Goal: Task Accomplishment & Management: Manage account settings

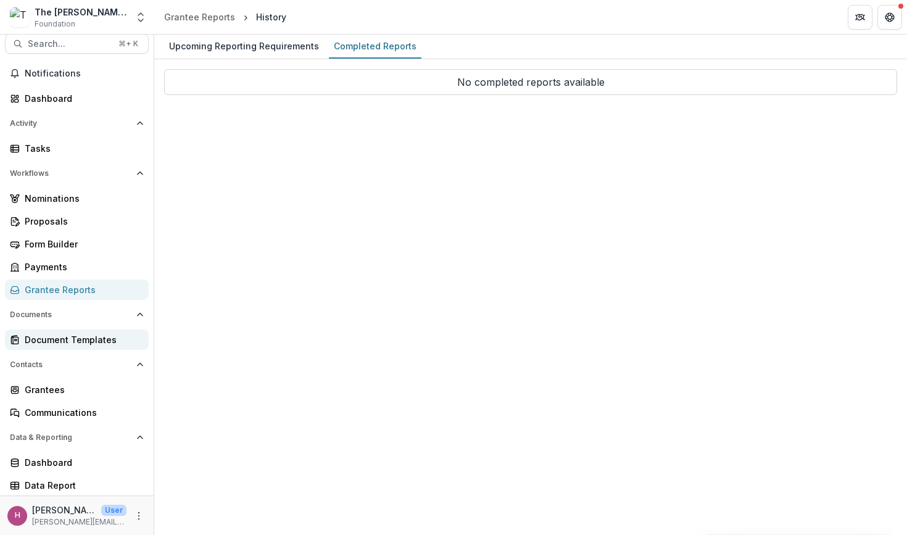
scroll to position [10, 0]
click at [63, 340] on div "Document Templates" at bounding box center [82, 339] width 114 height 13
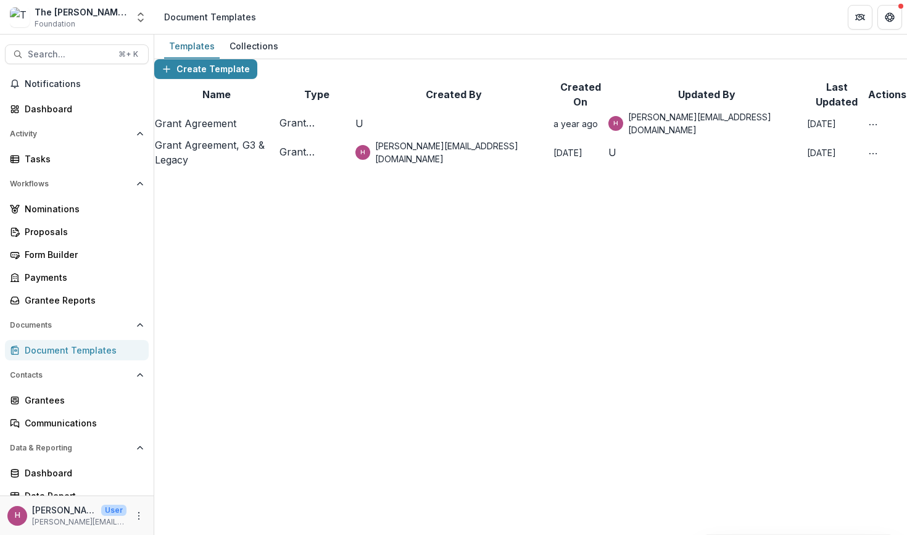
click at [214, 130] on link "Grant Agreement" at bounding box center [195, 123] width 81 height 12
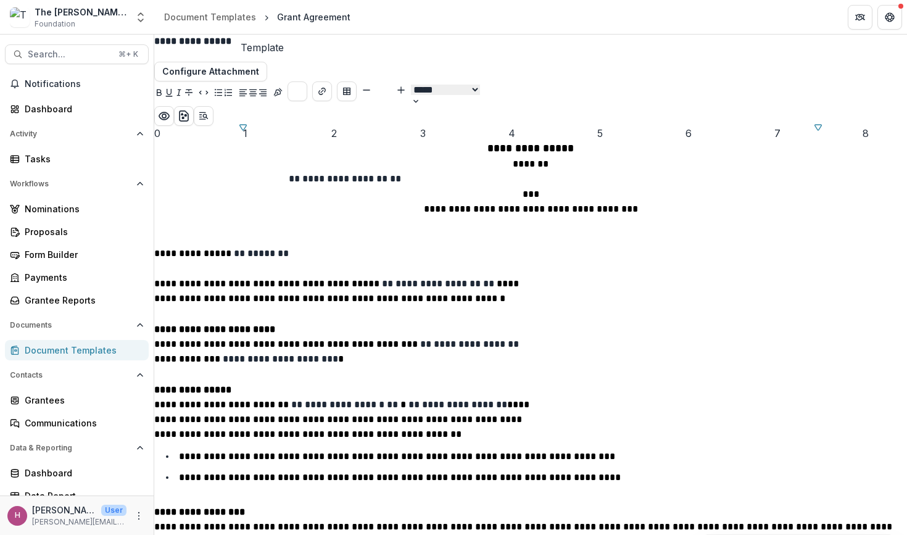
scroll to position [1455, 0]
click at [208, 111] on icon "Open Editor Sidebar" at bounding box center [204, 116] width 10 height 10
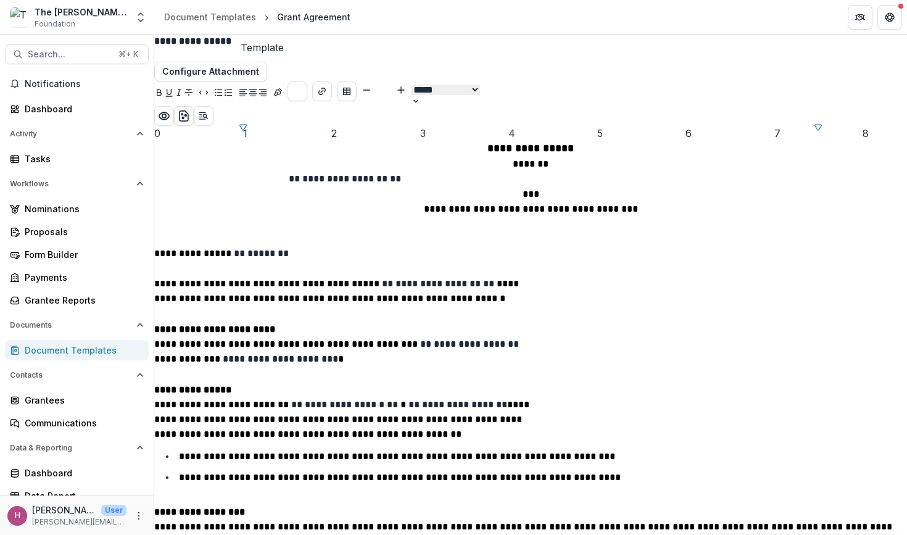
scroll to position [0, 0]
click at [83, 215] on link "Nominations" at bounding box center [77, 209] width 144 height 20
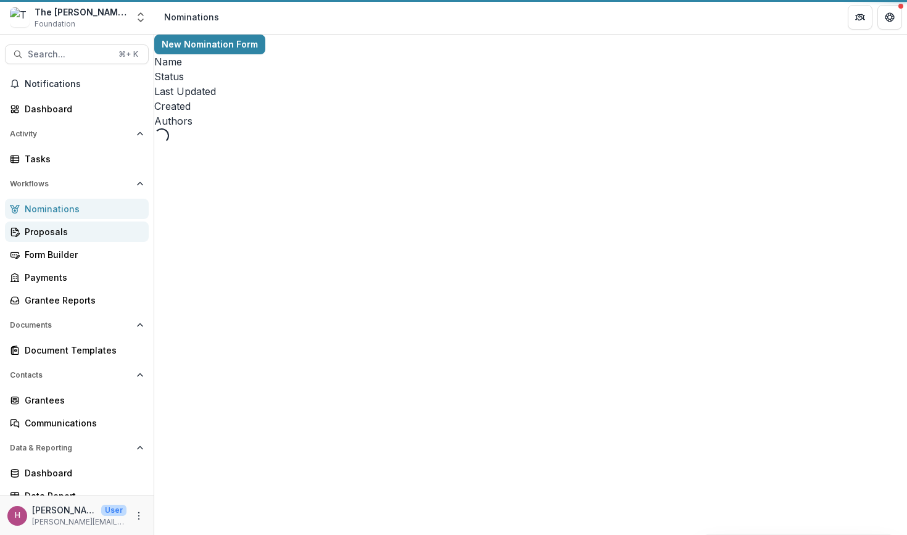
click at [80, 229] on div "Proposals" at bounding box center [82, 231] width 114 height 13
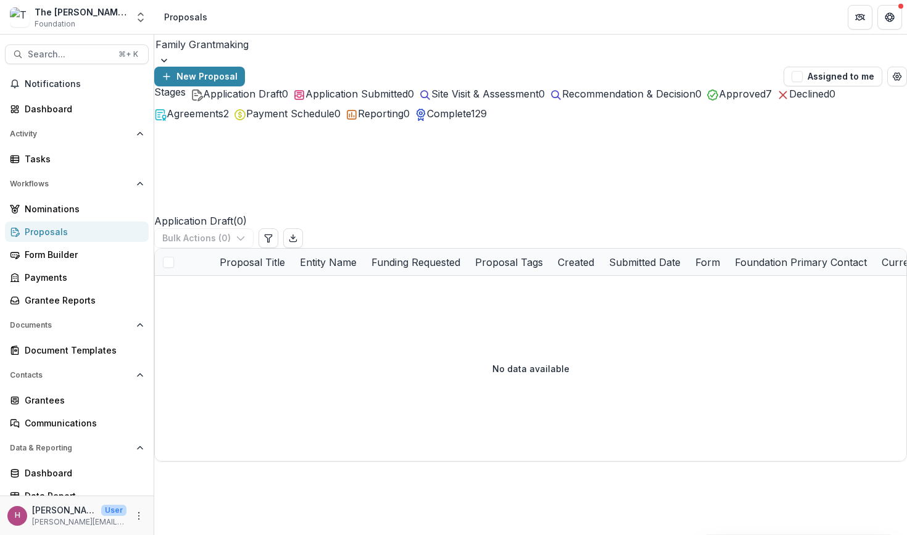
click at [229, 121] on button "Agreements 2" at bounding box center [191, 113] width 75 height 15
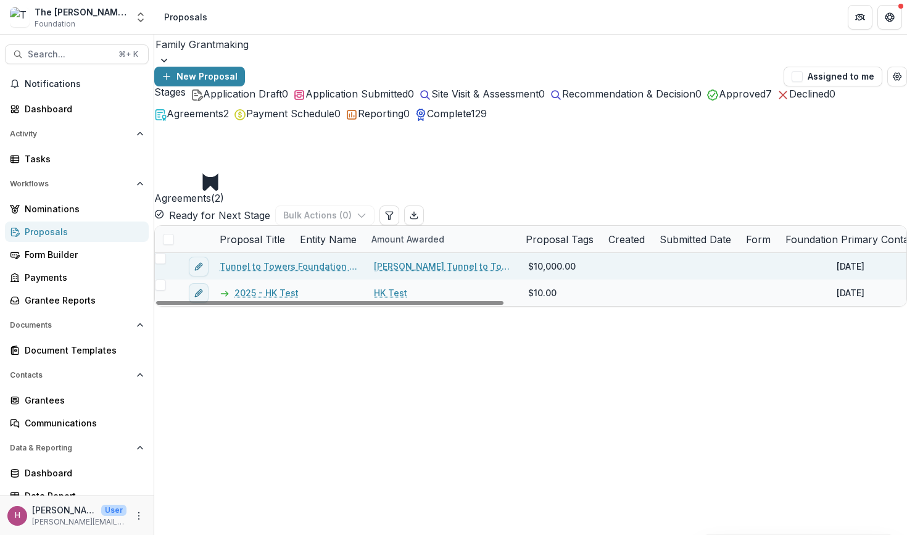
click at [455, 260] on link "[PERSON_NAME] Tunnel to Towers Foundation" at bounding box center [443, 266] width 139 height 13
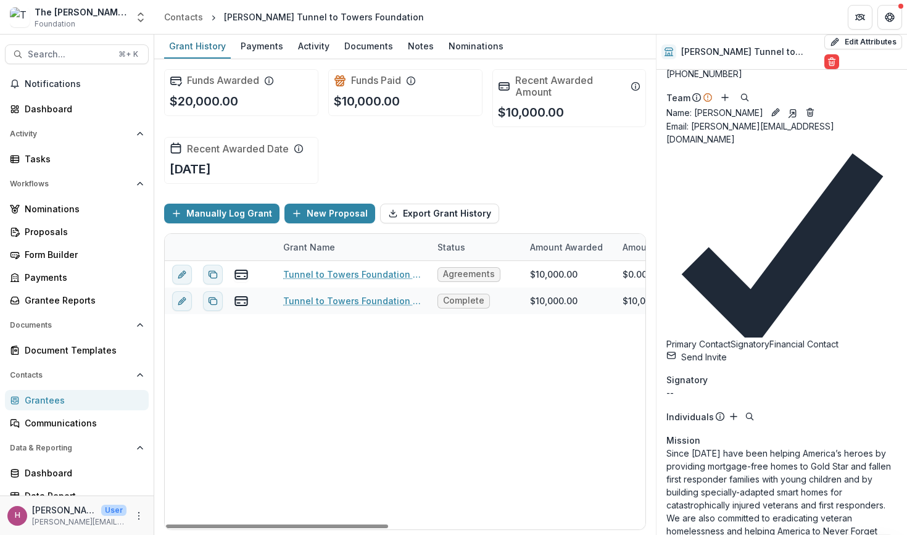
scroll to position [84, 0]
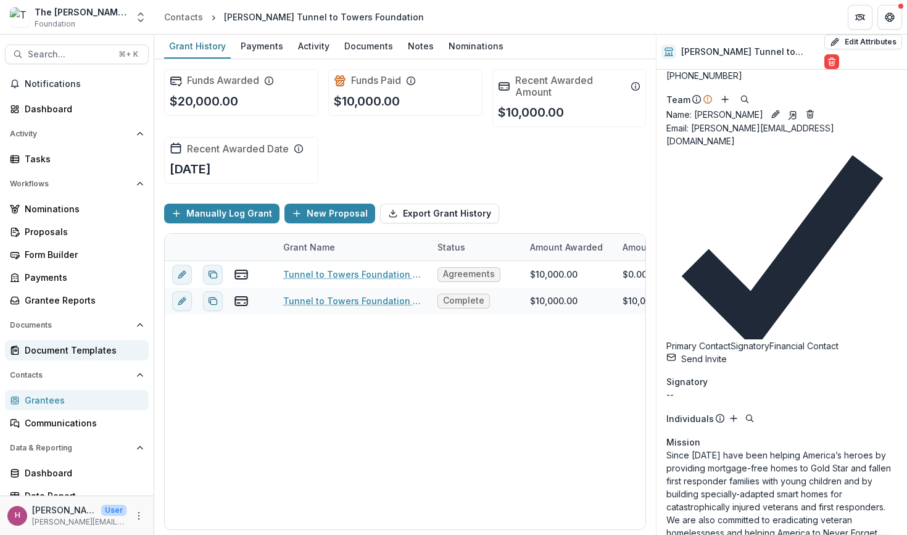
click at [47, 352] on div "Document Templates" at bounding box center [82, 350] width 114 height 13
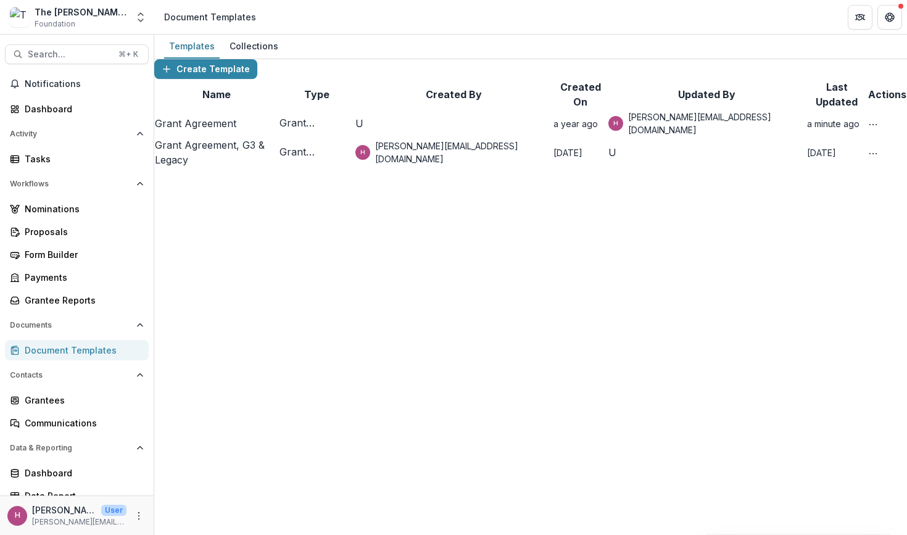
click at [228, 130] on link "Grant Agreement" at bounding box center [195, 123] width 81 height 12
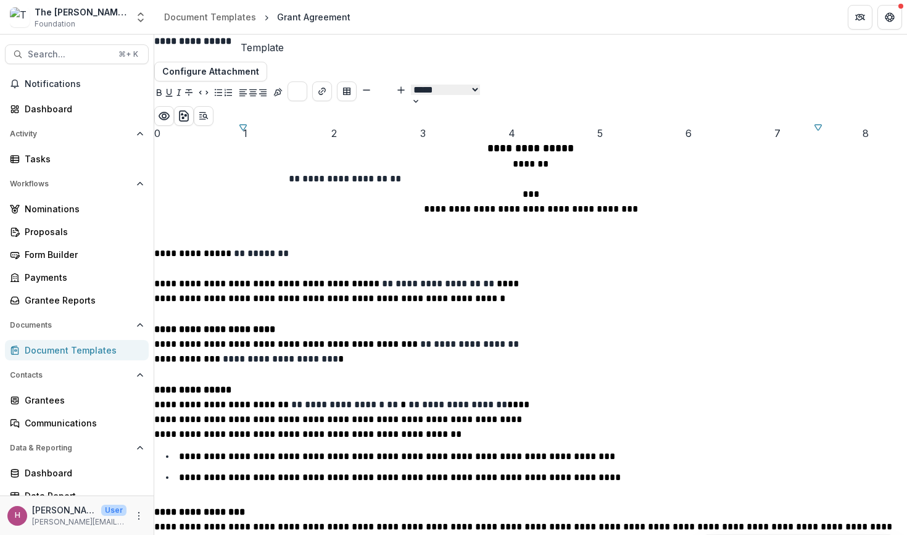
scroll to position [1475, 0]
drag, startPoint x: 548, startPoint y: 426, endPoint x: 345, endPoint y: 408, distance: 203.7
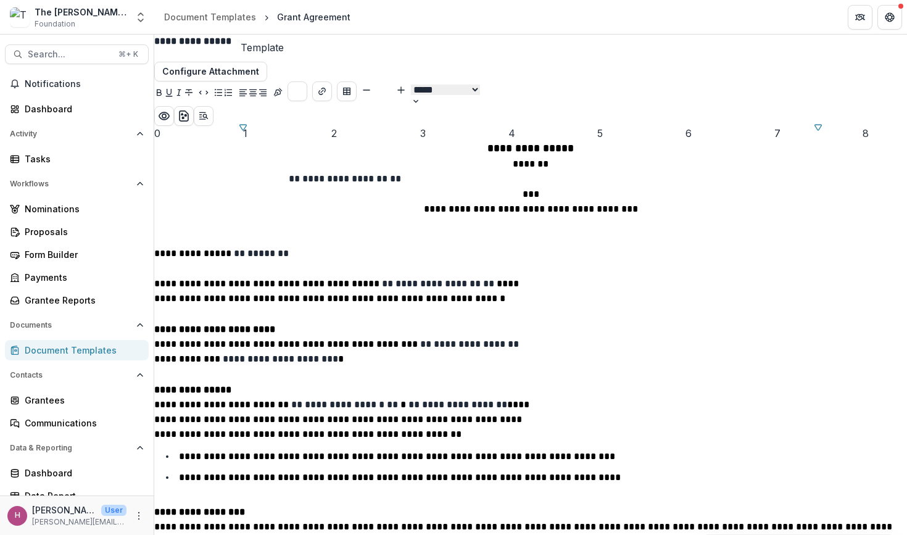
scroll to position [1394, 0]
click at [60, 307] on link "Grantee Reports" at bounding box center [77, 300] width 144 height 20
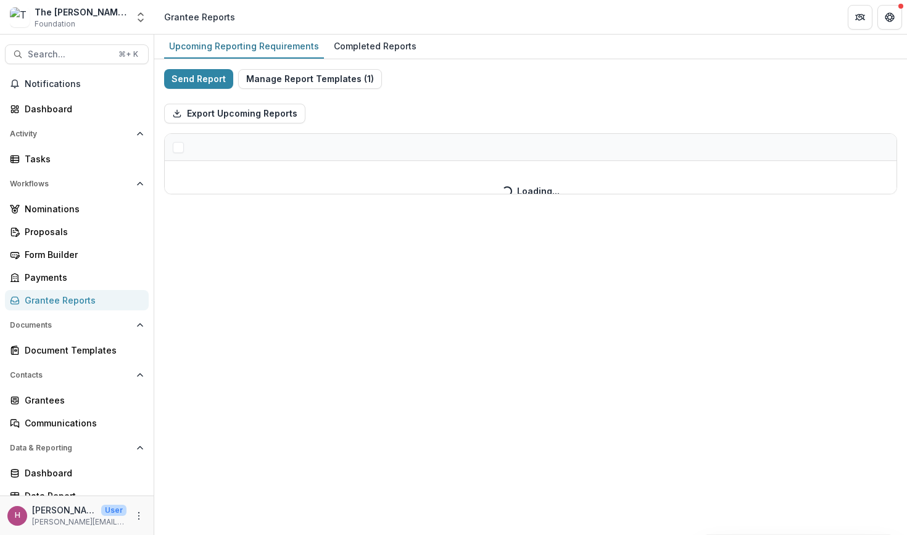
click at [63, 220] on div "Nominations Proposals Form Builder Payments Grantee Reports" at bounding box center [77, 255] width 154 height 112
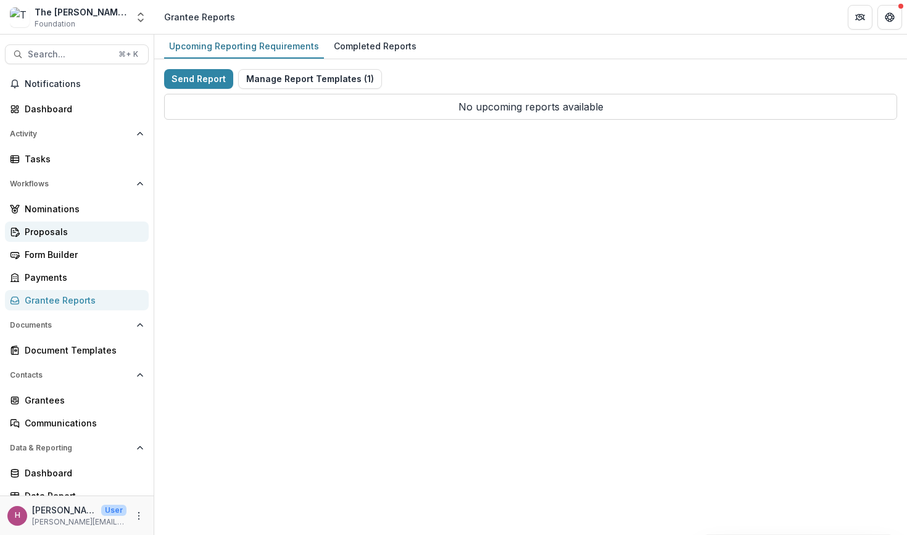
click at [56, 233] on div "Proposals" at bounding box center [82, 231] width 114 height 13
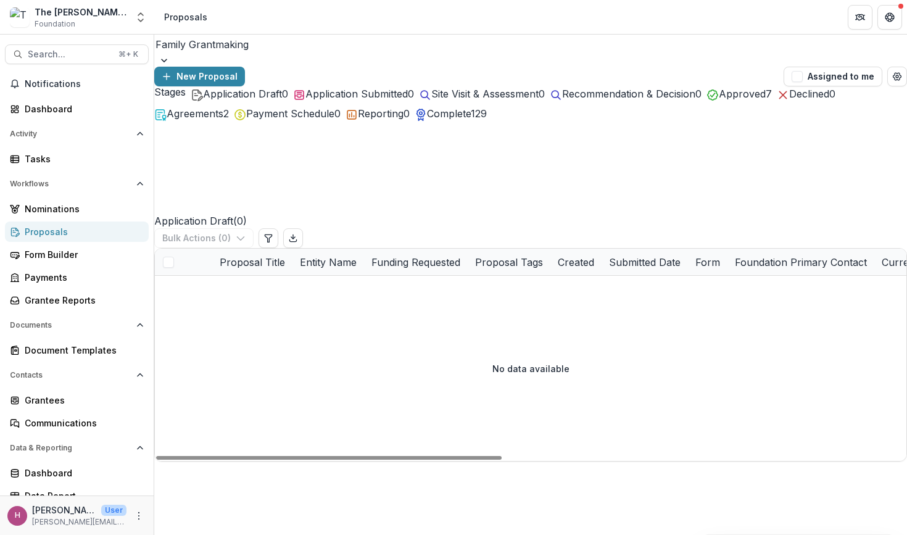
click at [229, 121] on div "Agreements 2" at bounding box center [191, 113] width 75 height 15
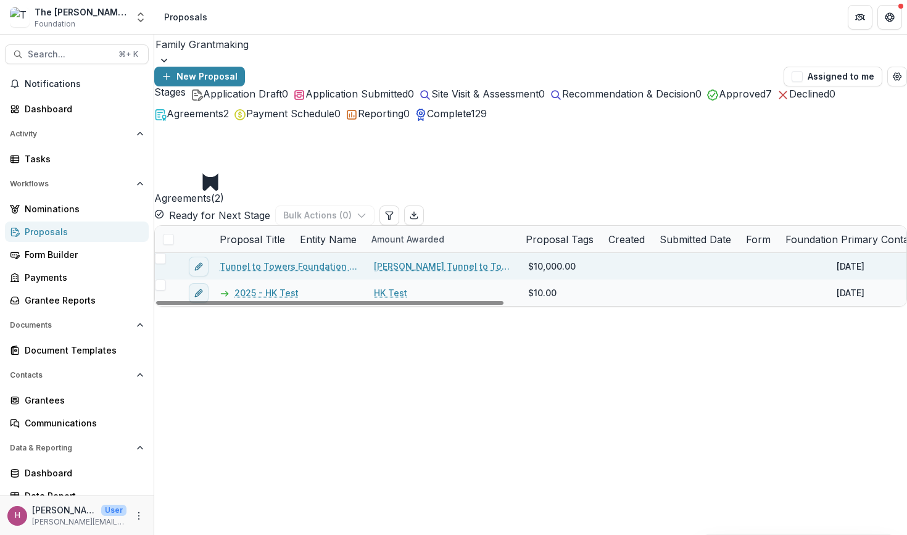
click at [446, 260] on link "[PERSON_NAME] Tunnel to Towers Foundation" at bounding box center [443, 266] width 139 height 13
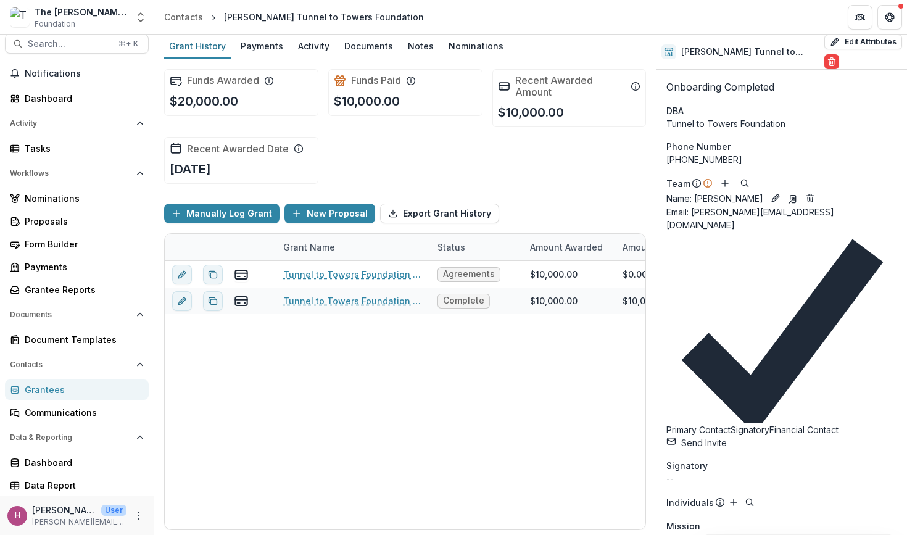
scroll to position [10, 0]
click at [253, 51] on div "Payments" at bounding box center [262, 46] width 52 height 18
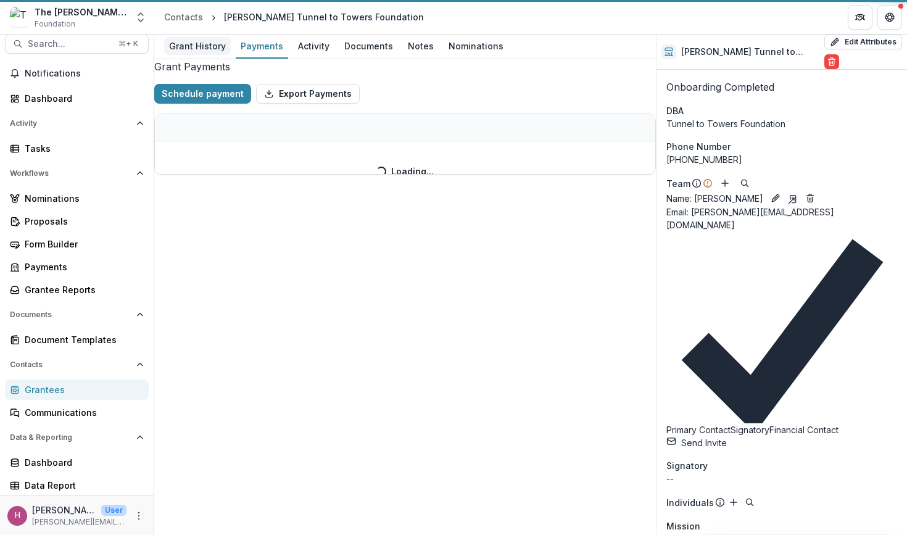
select select "**********"
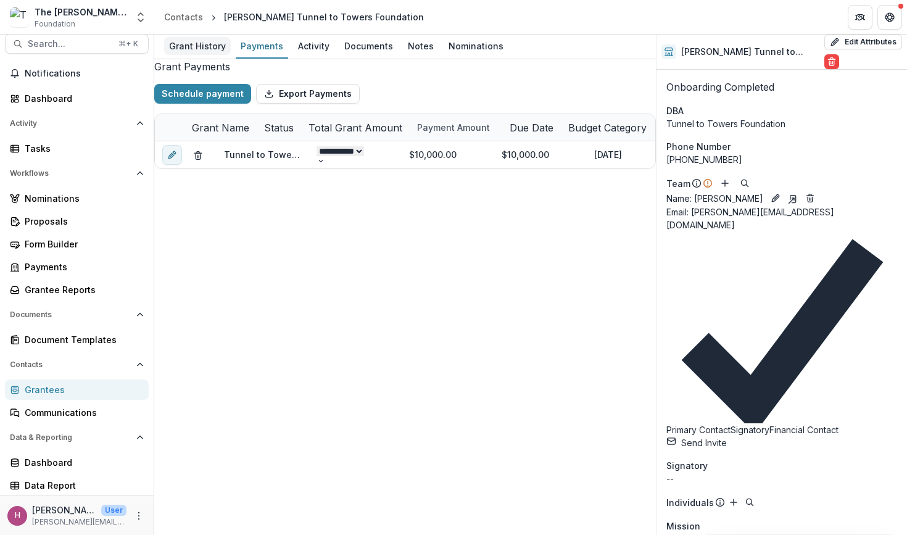
click at [207, 45] on div "Grant History" at bounding box center [197, 46] width 67 height 18
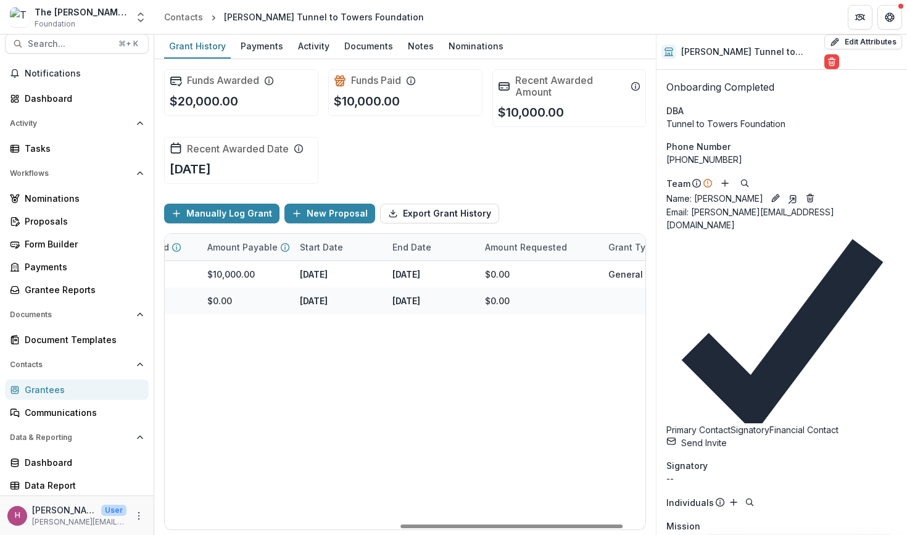
scroll to position [0, 508]
click at [66, 221] on div "Proposals" at bounding box center [82, 221] width 114 height 13
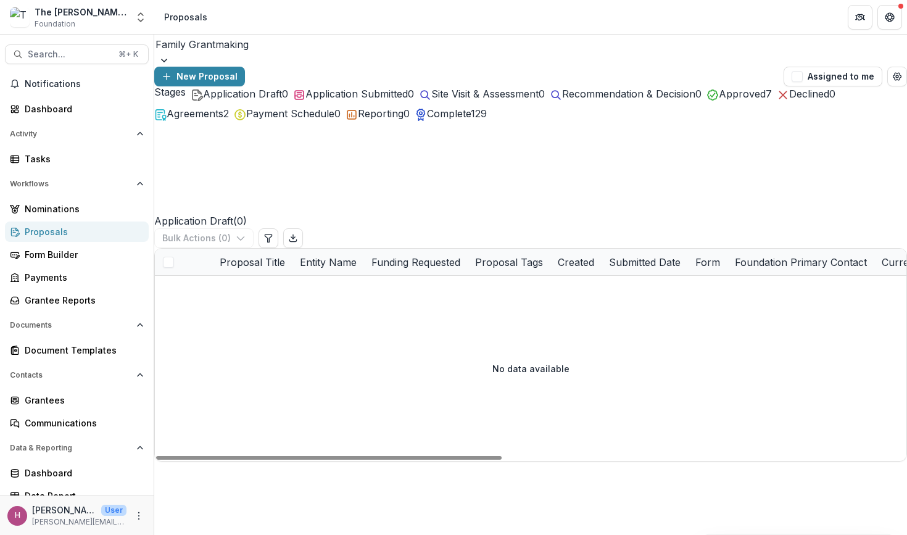
click at [223, 120] on span "Agreements" at bounding box center [195, 113] width 57 height 12
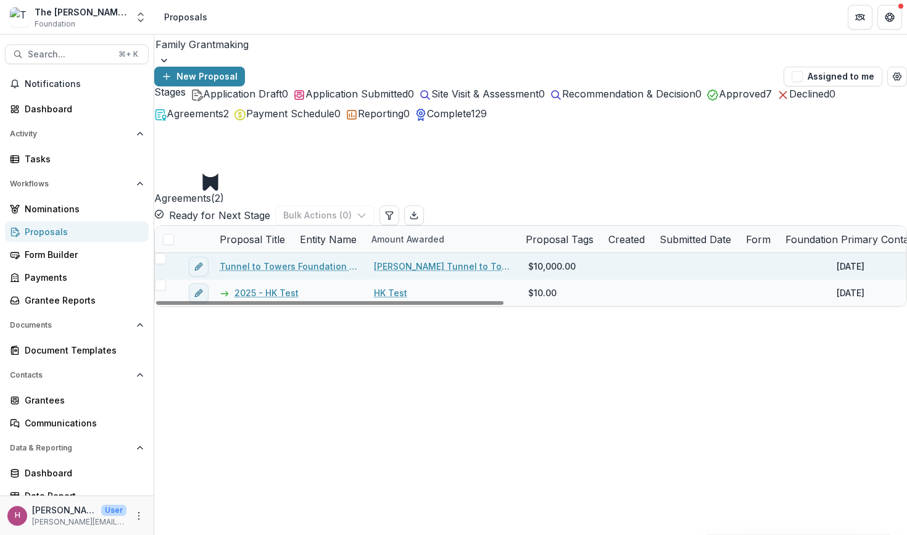
click at [278, 260] on link "Tunnel to Towers Foundation - 2025 - Performance Report" at bounding box center [289, 266] width 139 height 13
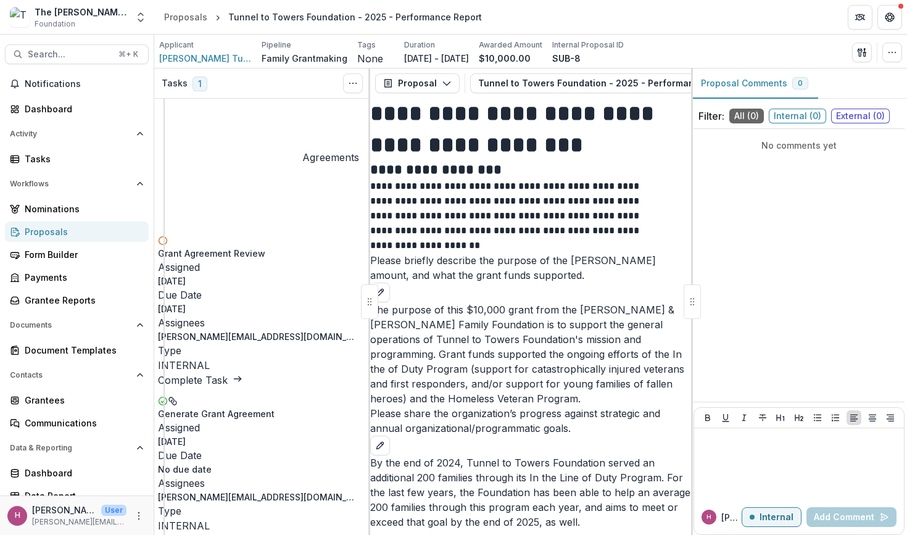
scroll to position [33, 1]
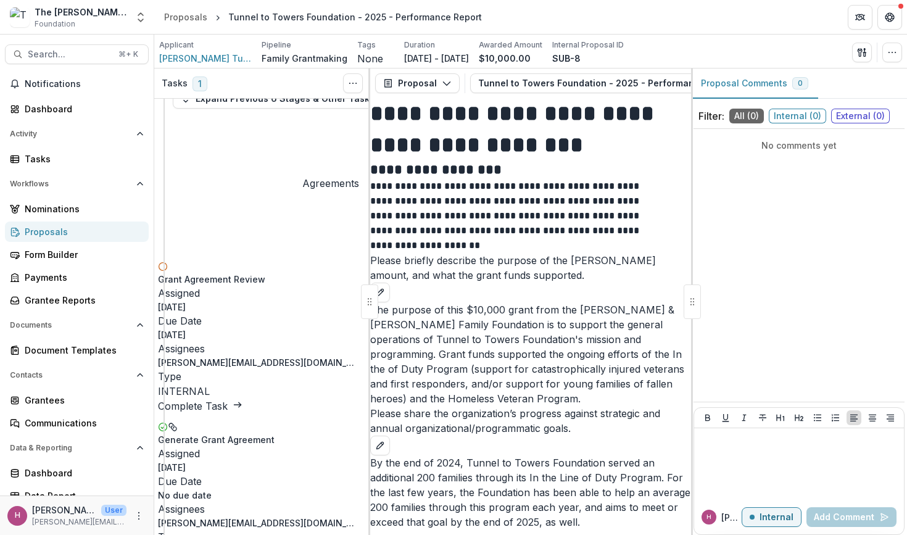
click at [242, 400] on icon at bounding box center [238, 405] width 10 height 10
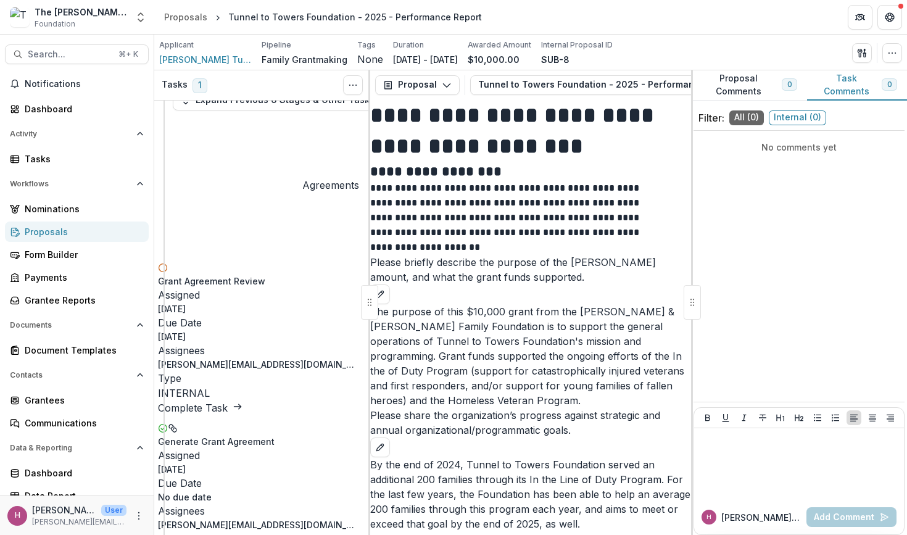
drag, startPoint x: 362, startPoint y: 390, endPoint x: 114, endPoint y: 363, distance: 249.4
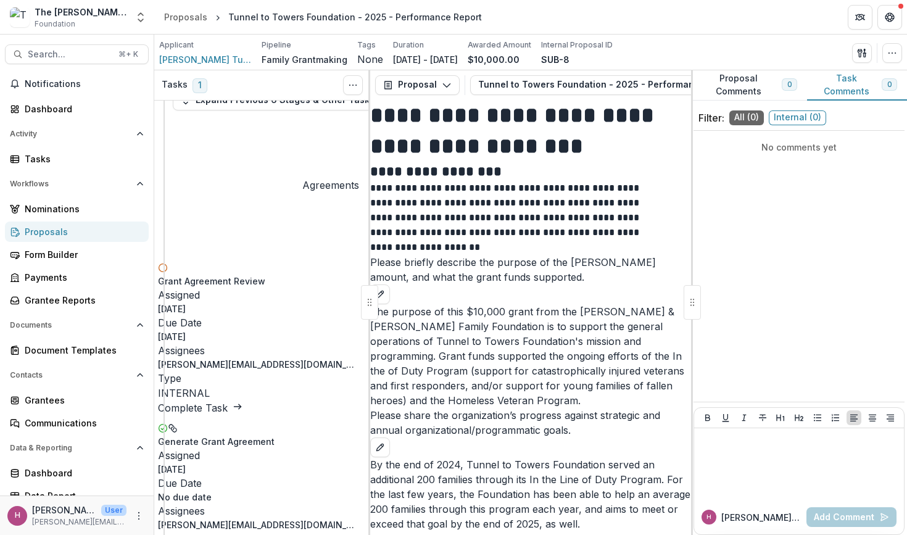
scroll to position [0, 0]
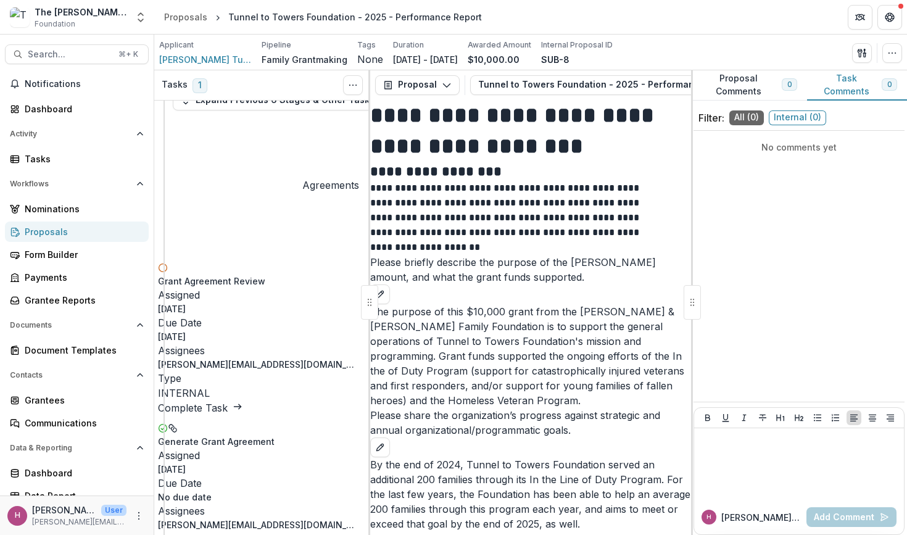
drag, startPoint x: 337, startPoint y: 167, endPoint x: 485, endPoint y: 149, distance: 149.6
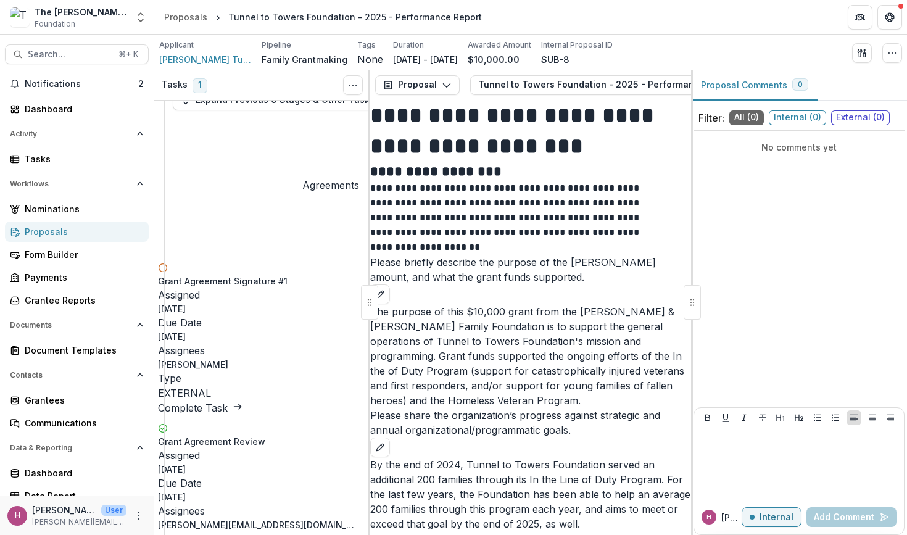
click at [242, 401] on link "Complete Task" at bounding box center [200, 407] width 84 height 12
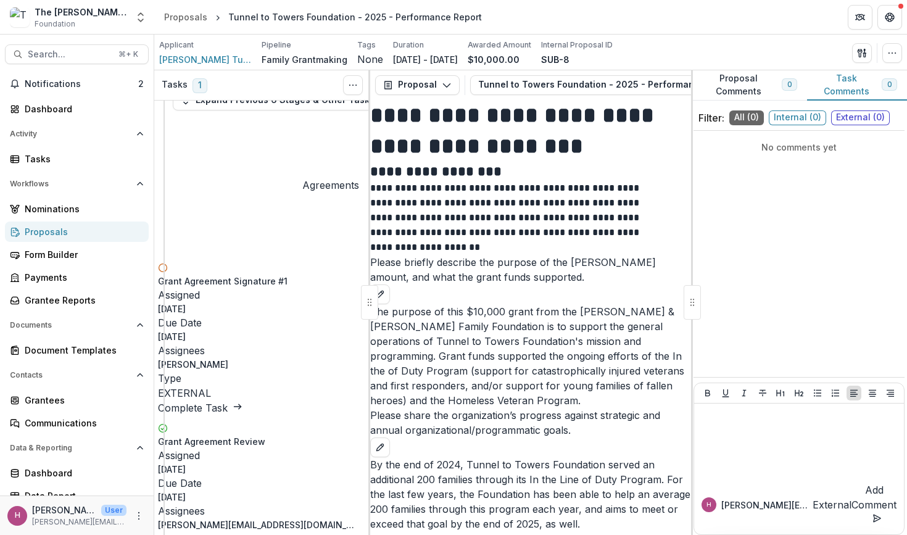
scroll to position [1423, 0]
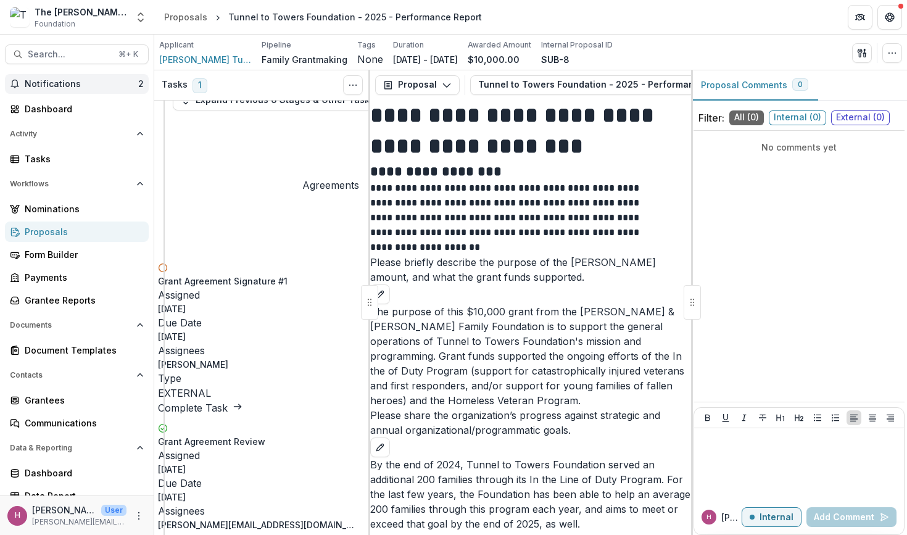
click at [91, 83] on span "Notifications" at bounding box center [81, 84] width 113 height 10
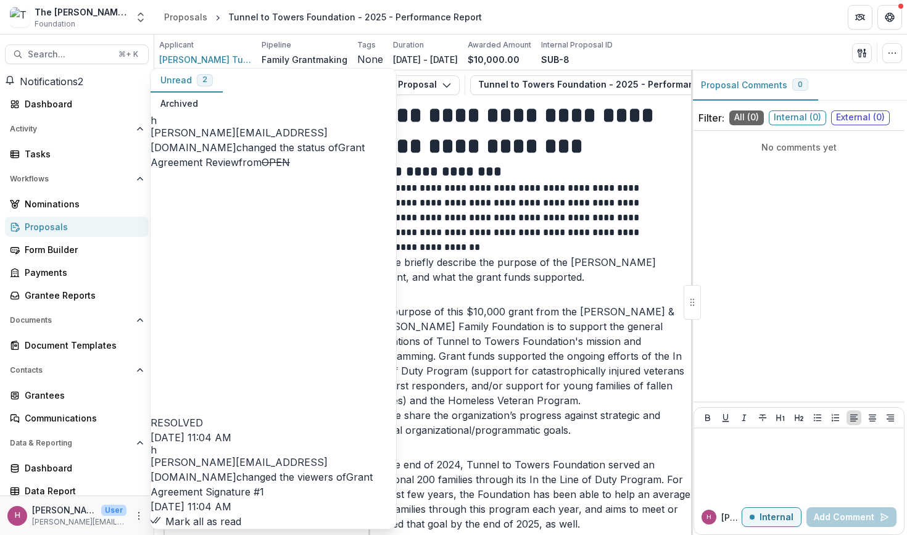
click at [241, 514] on button "Mark all as read" at bounding box center [195, 521] width 91 height 15
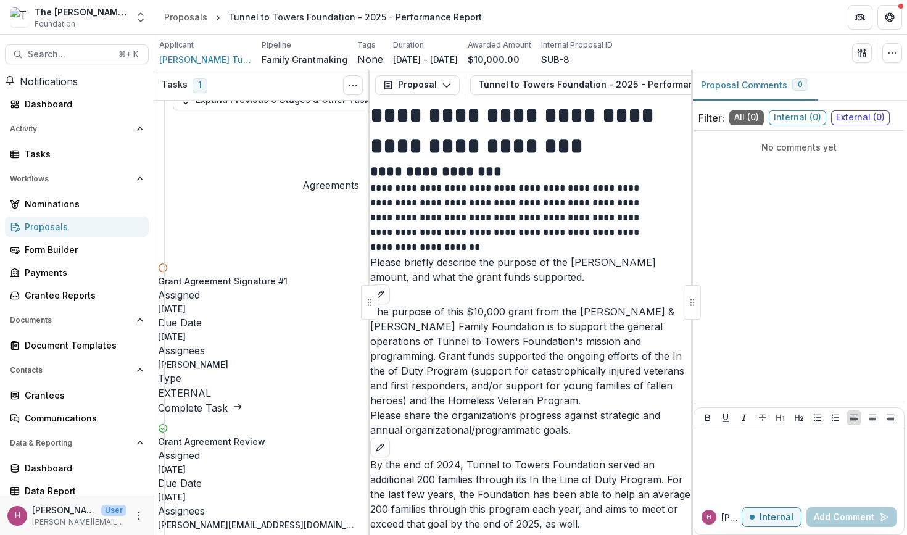
click at [78, 229] on div "Proposals" at bounding box center [82, 226] width 114 height 13
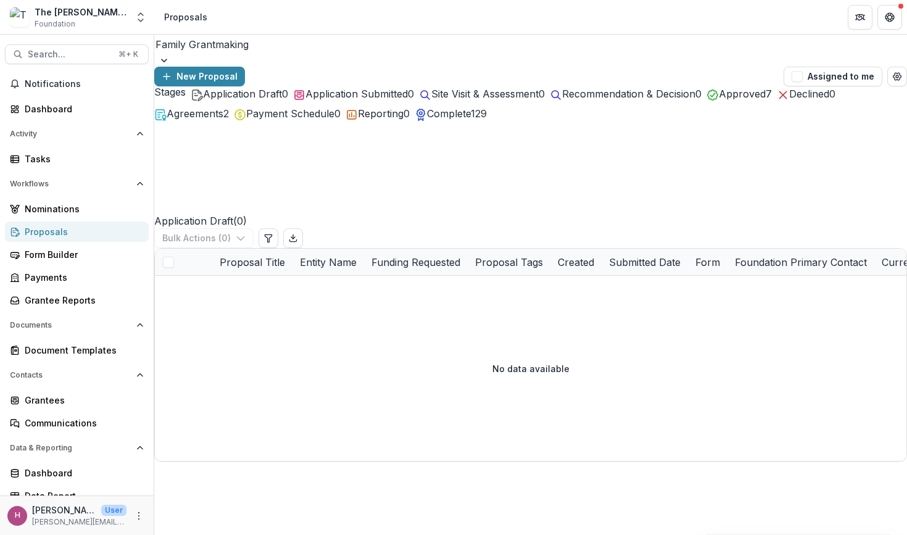
click at [765, 100] on span "Approved" at bounding box center [741, 94] width 47 height 12
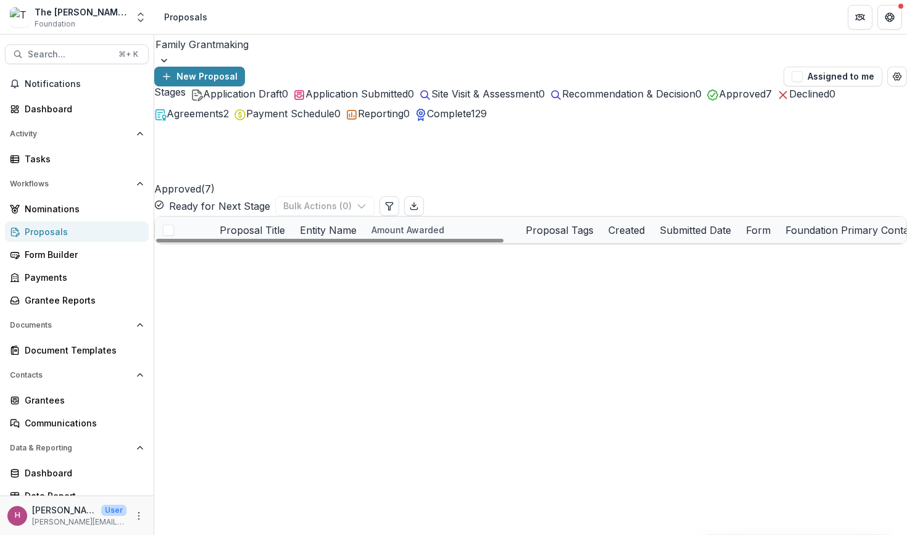
click at [311, 277] on link "Community Table - 2025 - Grant Application" at bounding box center [296, 283] width 125 height 13
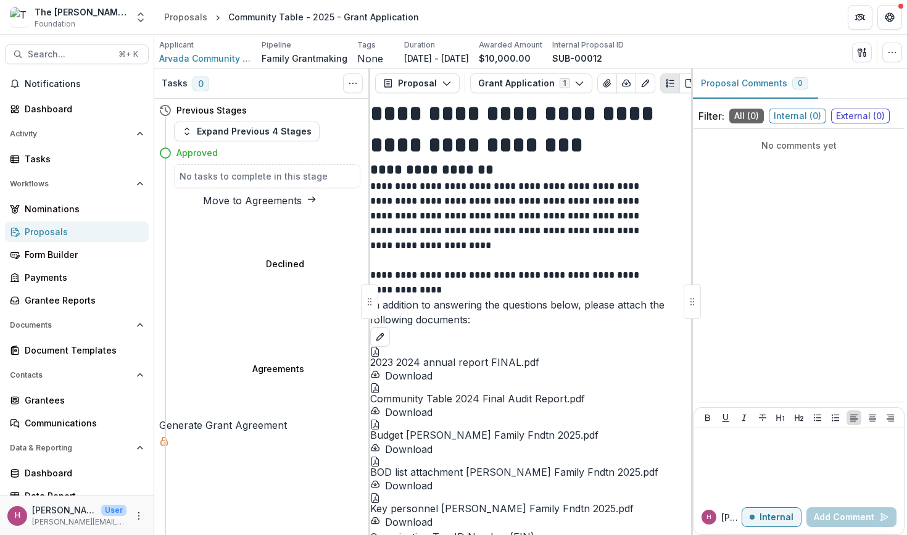
click at [245, 204] on button "Move to Agreements" at bounding box center [259, 200] width 201 height 15
select select "**********"
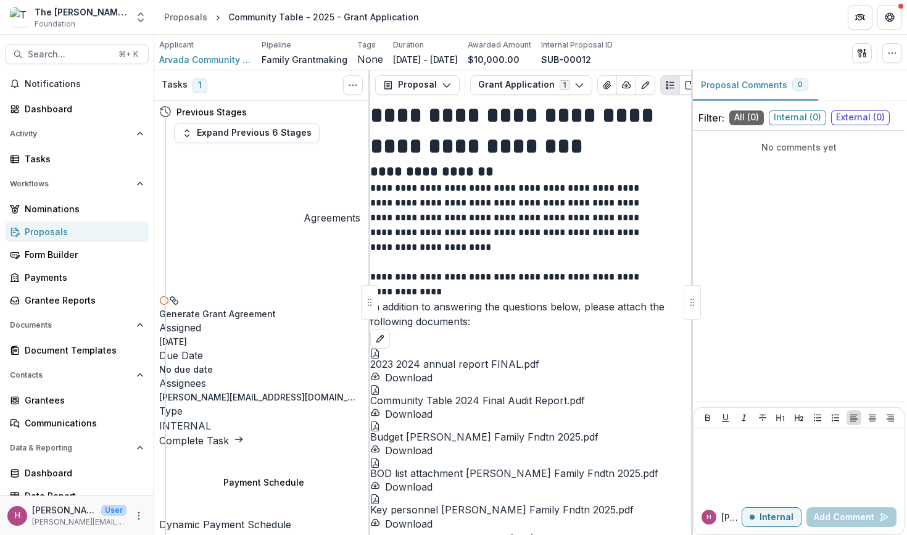
click at [244, 434] on link "Complete Task" at bounding box center [201, 440] width 84 height 12
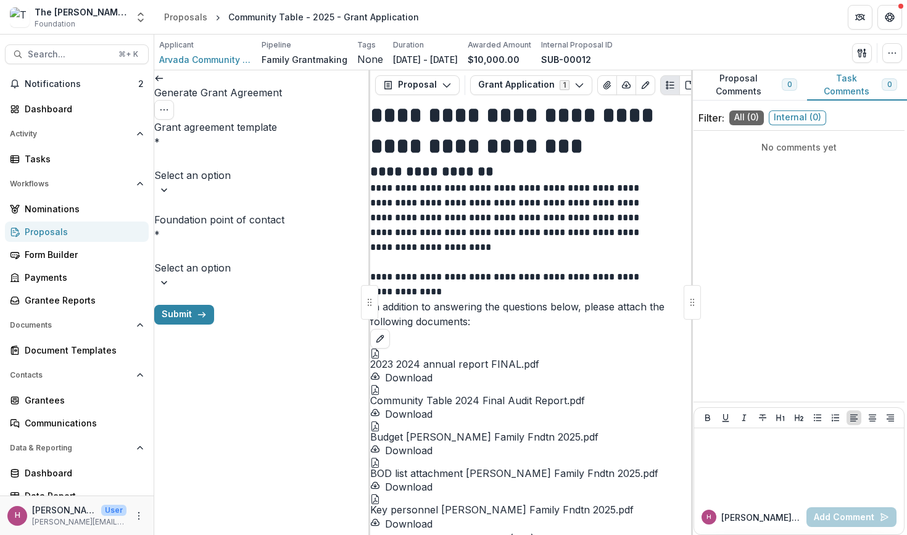
click at [279, 150] on div at bounding box center [261, 158] width 213 height 17
click at [252, 534] on div "Grant Agreement" at bounding box center [453, 542] width 907 height 15
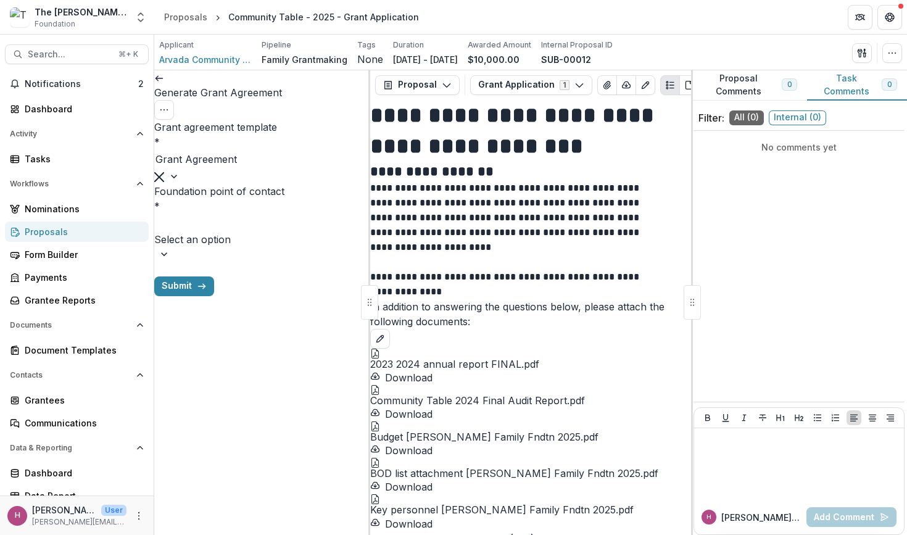
click at [252, 215] on div at bounding box center [261, 223] width 213 height 17
click at [239, 534] on div "[PERSON_NAME][EMAIL_ADDRESS][DOMAIN_NAME]" at bounding box center [453, 542] width 907 height 15
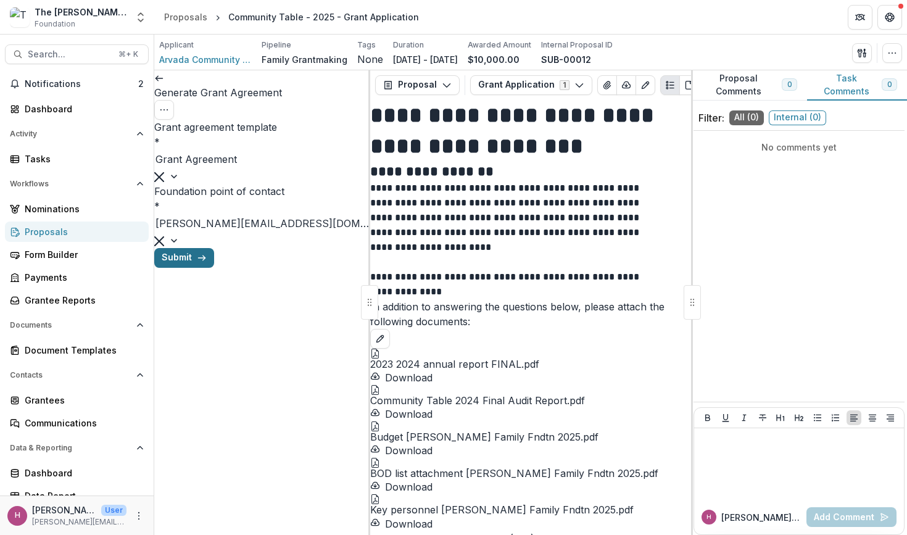
click at [214, 268] on button "Submit" at bounding box center [184, 258] width 60 height 20
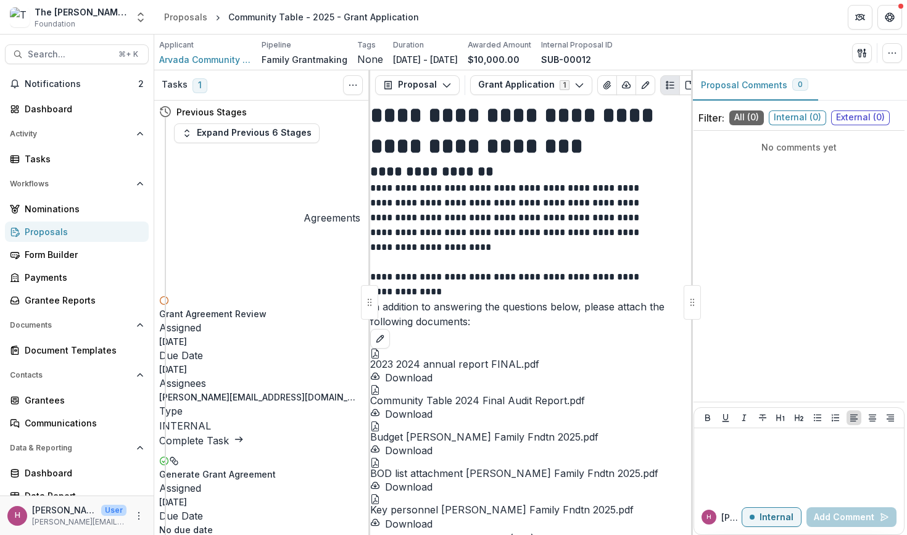
click at [244, 434] on link "Complete Task" at bounding box center [201, 440] width 84 height 12
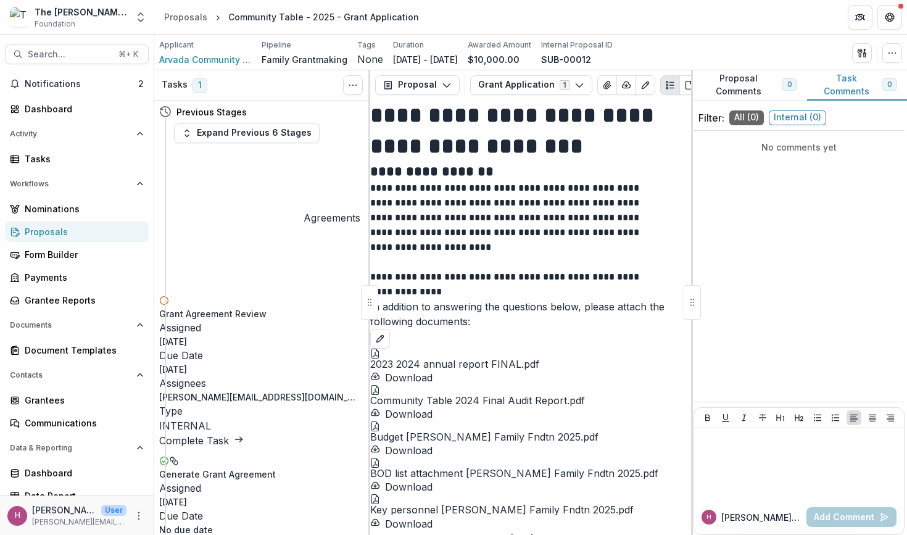
scroll to position [2, 0]
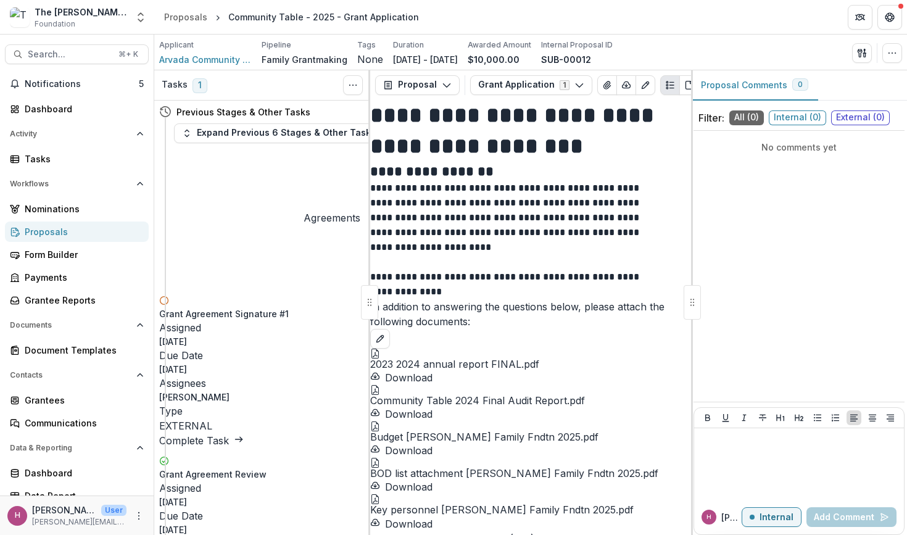
click at [78, 233] on div "Proposals" at bounding box center [82, 231] width 114 height 13
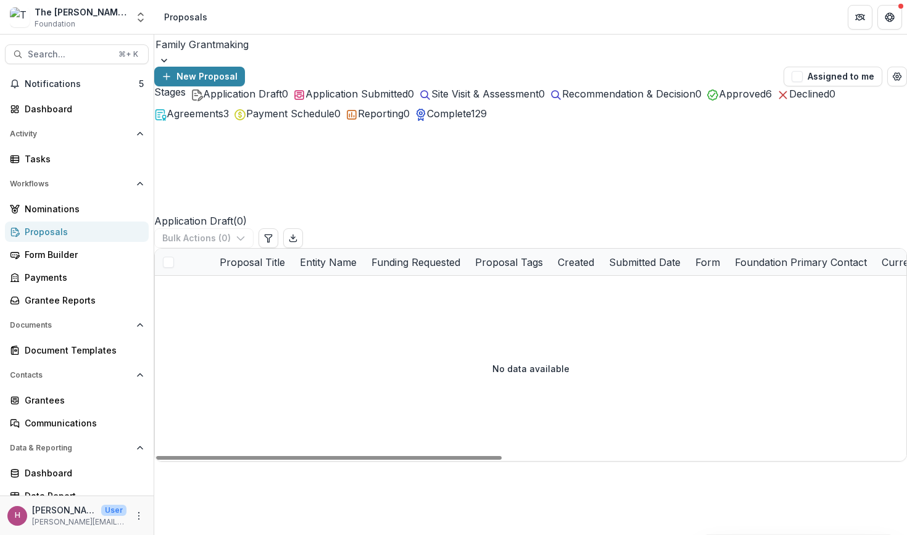
click at [223, 120] on span "Agreements" at bounding box center [195, 113] width 57 height 12
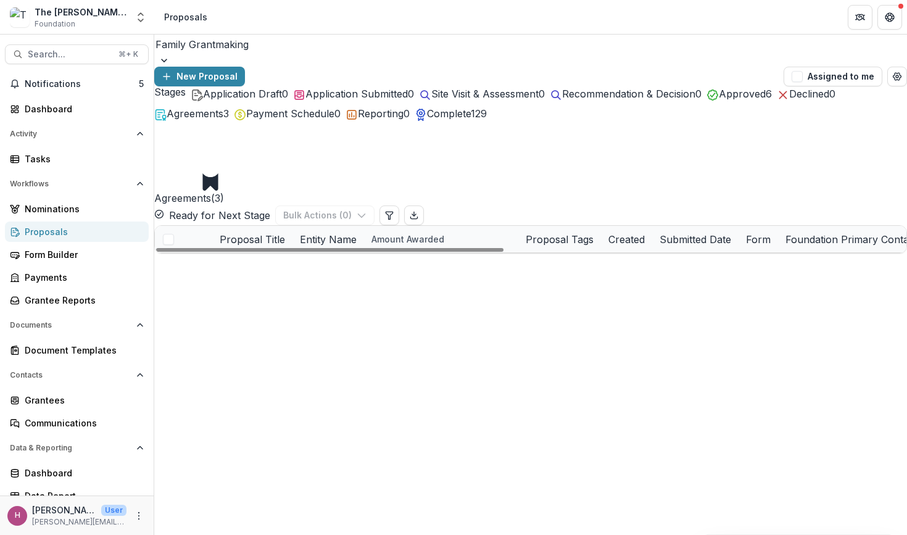
click at [765, 100] on span "Approved" at bounding box center [741, 94] width 47 height 12
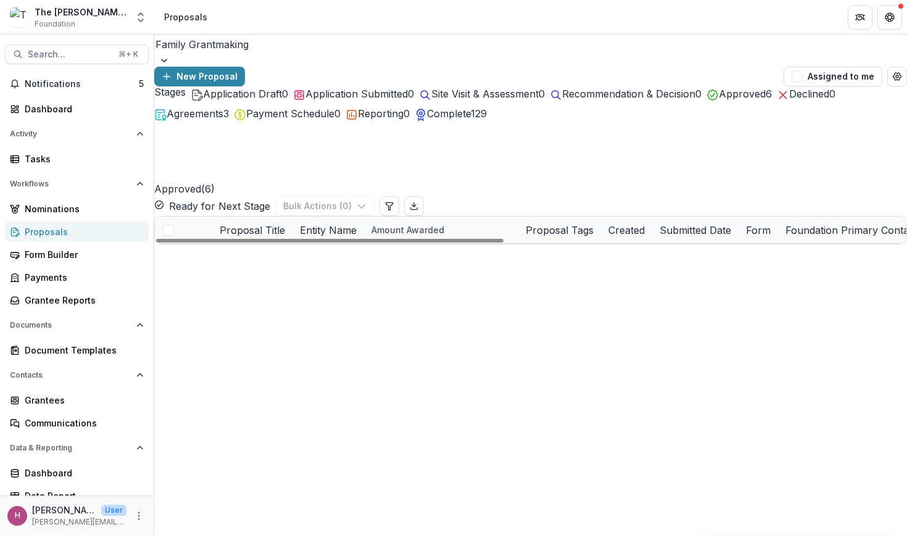
click at [279, 277] on link "Braver Angels, Inc. - 2025 - Performance Report" at bounding box center [296, 283] width 125 height 13
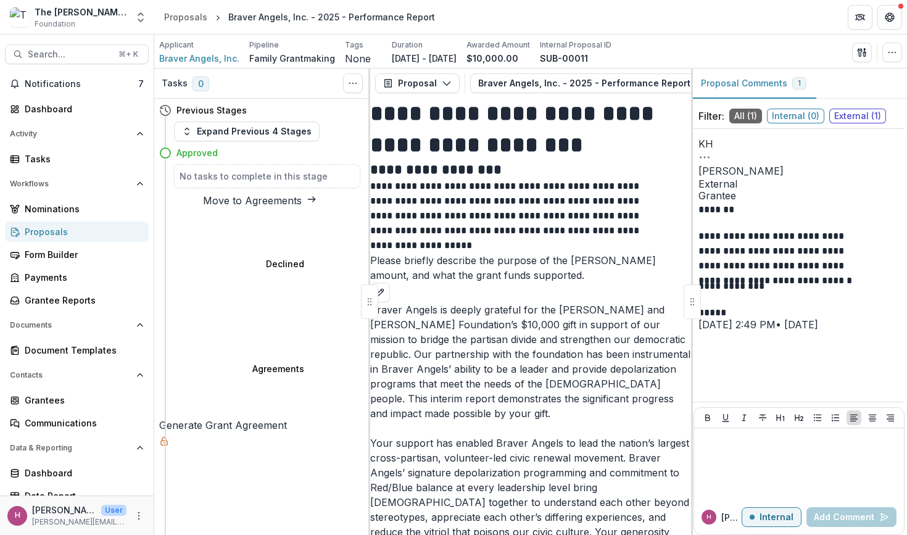
click at [278, 205] on button "Move to Agreements" at bounding box center [259, 200] width 201 height 15
select select "**********"
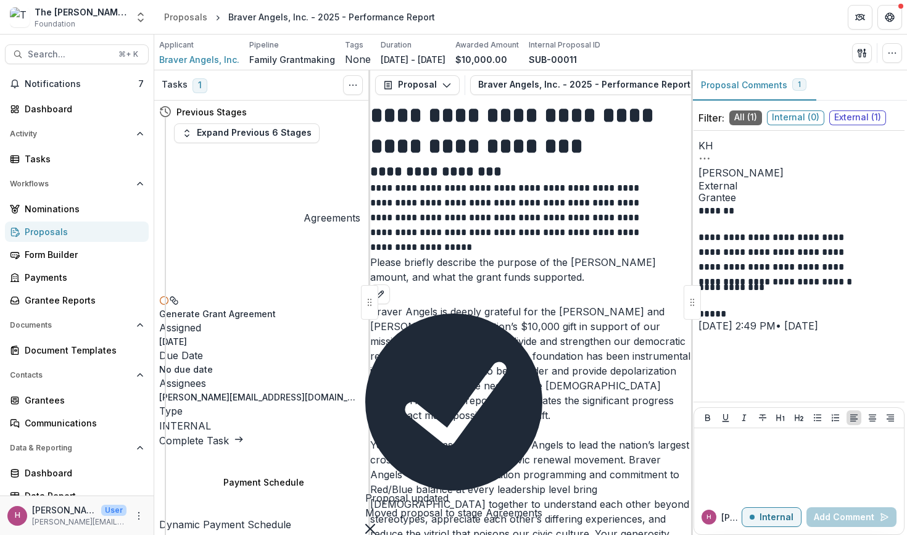
click at [244, 434] on link "Complete Task" at bounding box center [201, 440] width 84 height 12
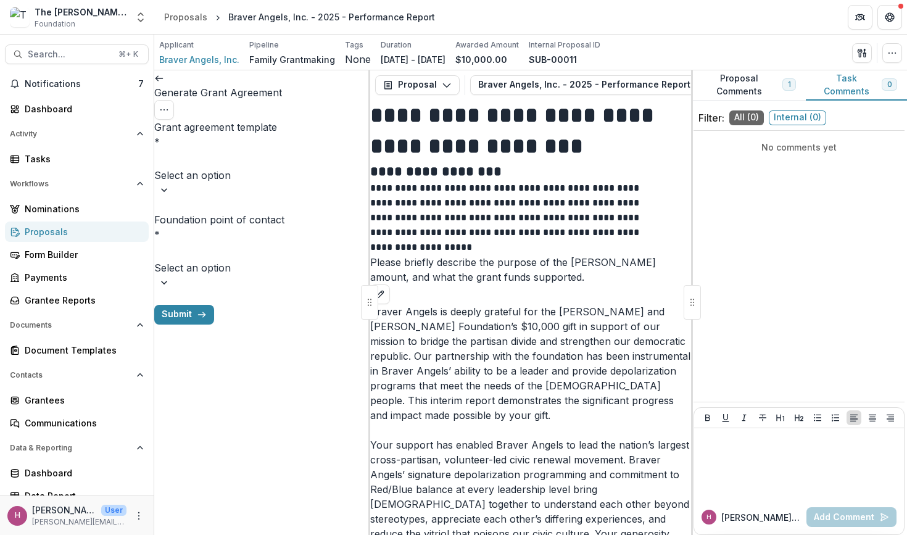
click at [304, 150] on div at bounding box center [261, 158] width 213 height 17
click at [269, 534] on div "Grant Agreement" at bounding box center [453, 542] width 907 height 15
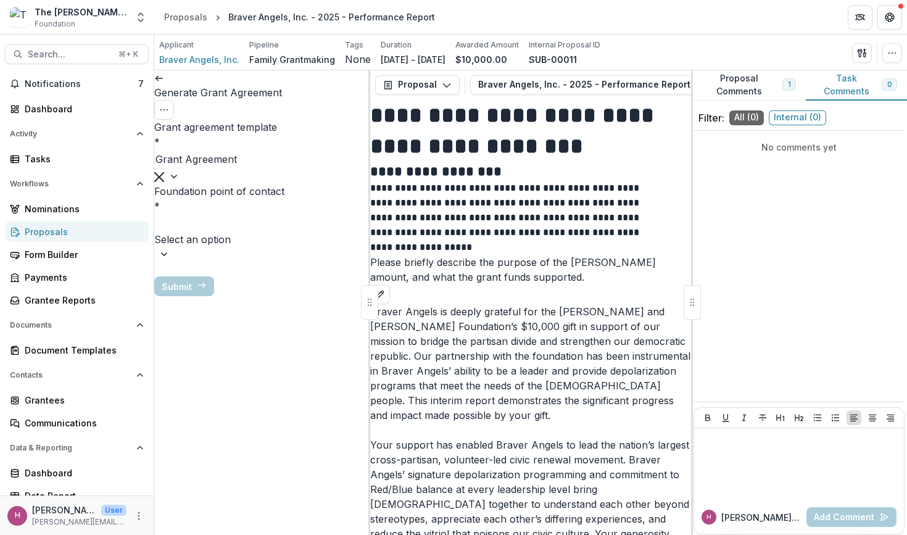
click at [250, 232] on div "Select an option" at bounding box center [227, 239] width 146 height 15
click at [229, 534] on div "[PERSON_NAME][EMAIL_ADDRESS][DOMAIN_NAME]" at bounding box center [453, 542] width 907 height 15
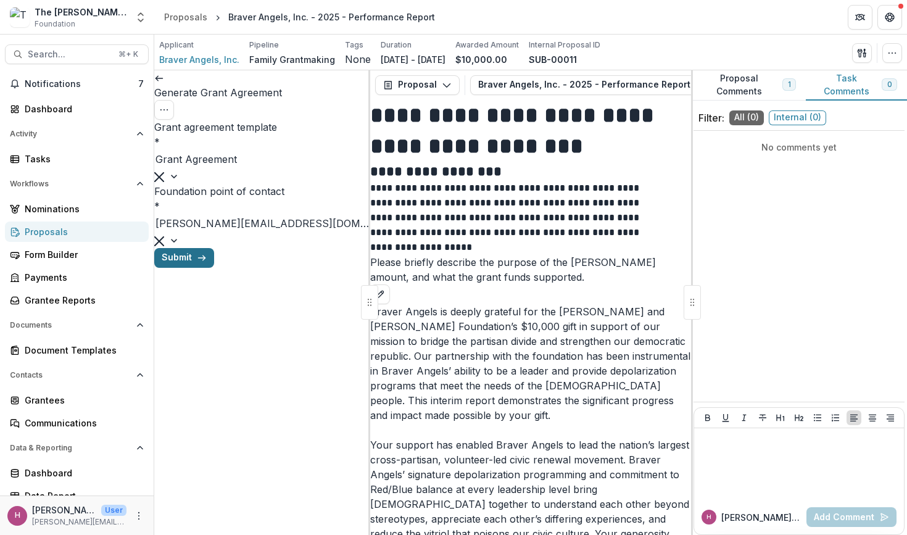
click at [214, 268] on button "Submit" at bounding box center [184, 258] width 60 height 20
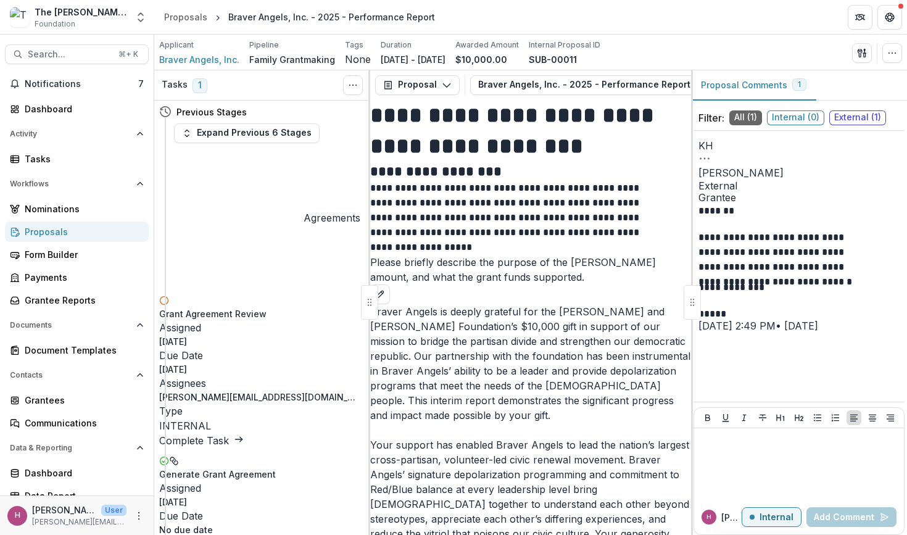
click at [244, 434] on icon at bounding box center [239, 439] width 10 height 10
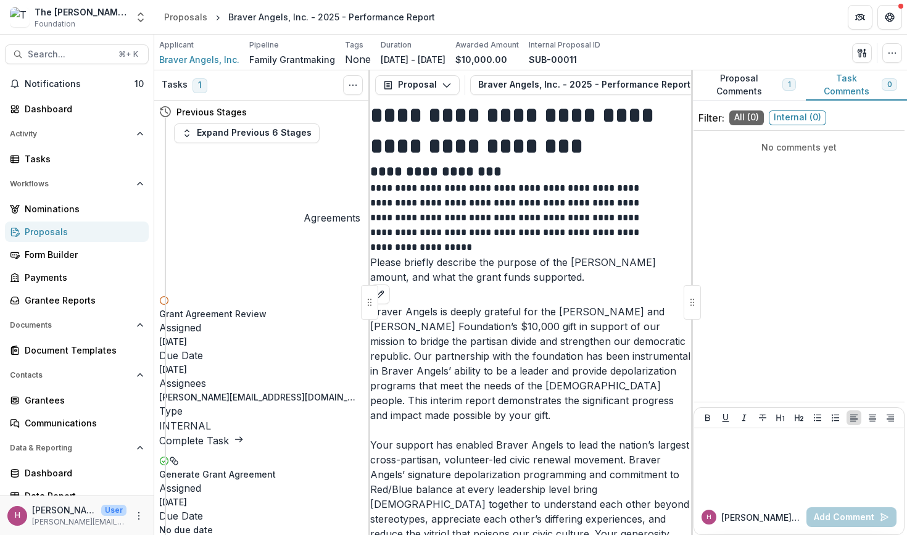
scroll to position [0, 0]
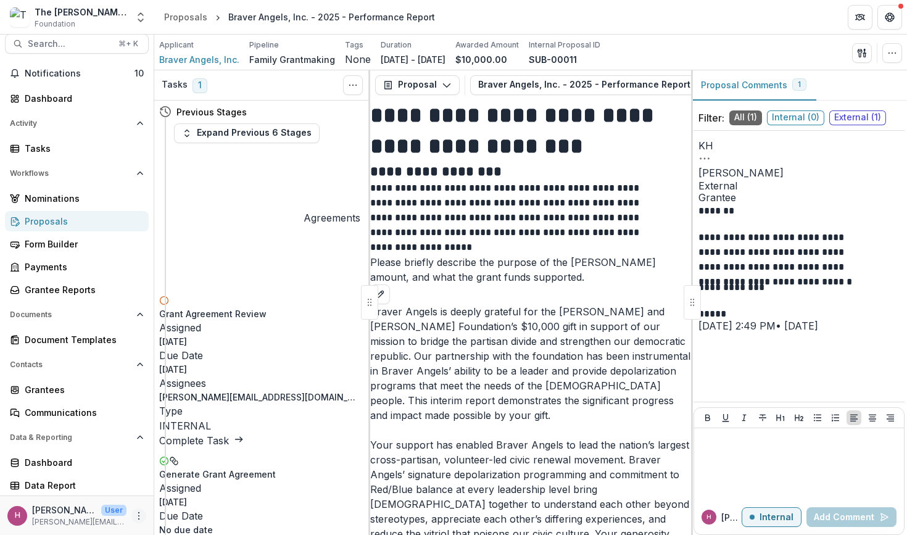
scroll to position [10, 0]
click at [134, 515] on icon "More" at bounding box center [139, 516] width 10 height 10
click at [204, 488] on link "User Settings" at bounding box center [216, 489] width 132 height 20
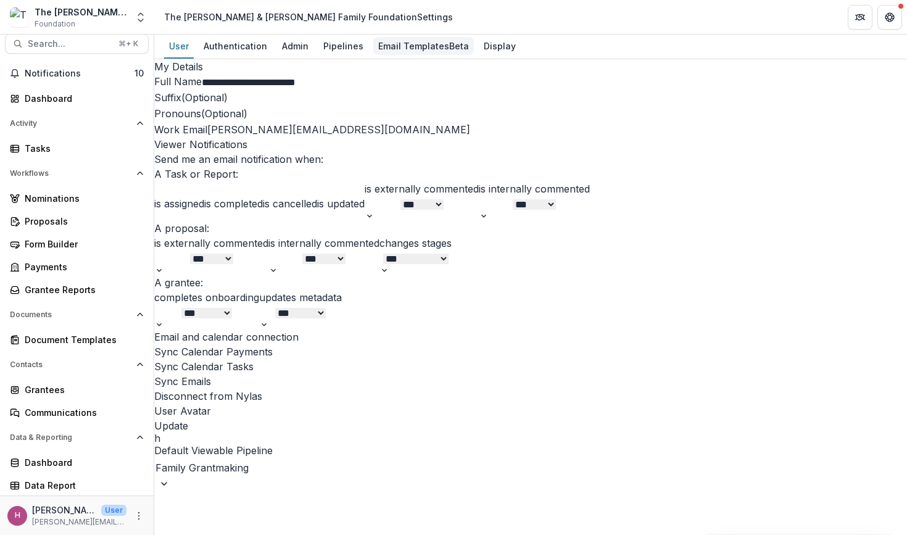
click at [404, 41] on div "Email Templates Beta" at bounding box center [423, 46] width 101 height 18
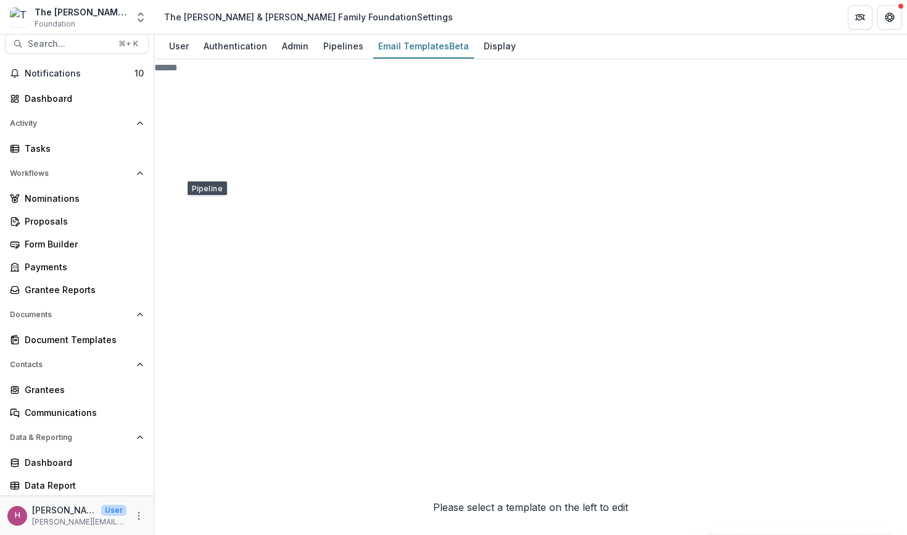
click at [183, 349] on icon at bounding box center [261, 456] width 215 height 215
click at [181, 47] on div "User" at bounding box center [179, 46] width 30 height 18
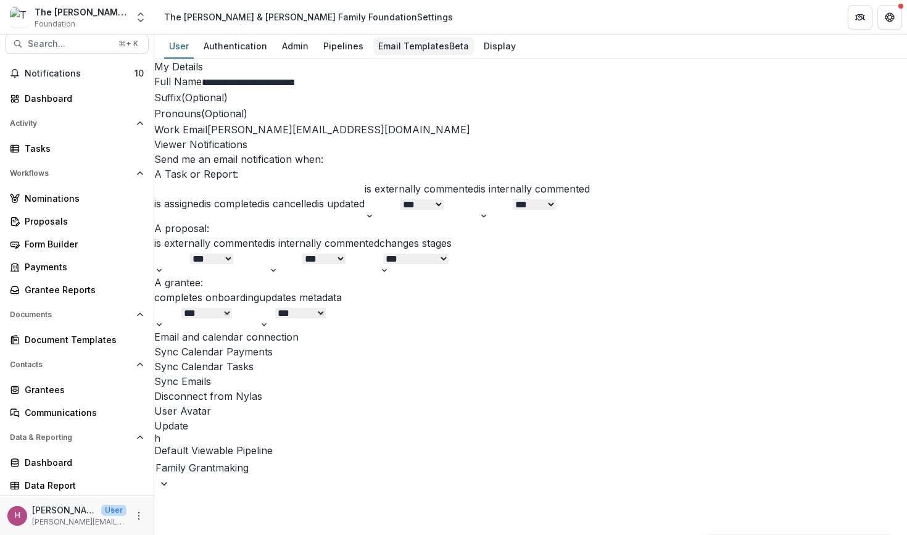
click at [387, 47] on div "Email Templates Beta" at bounding box center [423, 46] width 101 height 18
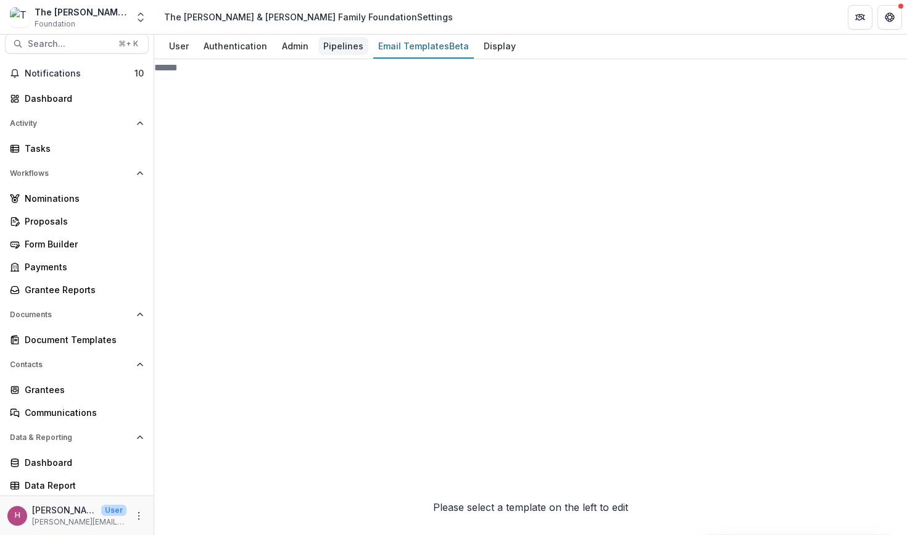
click at [339, 48] on div "Pipelines" at bounding box center [343, 46] width 50 height 18
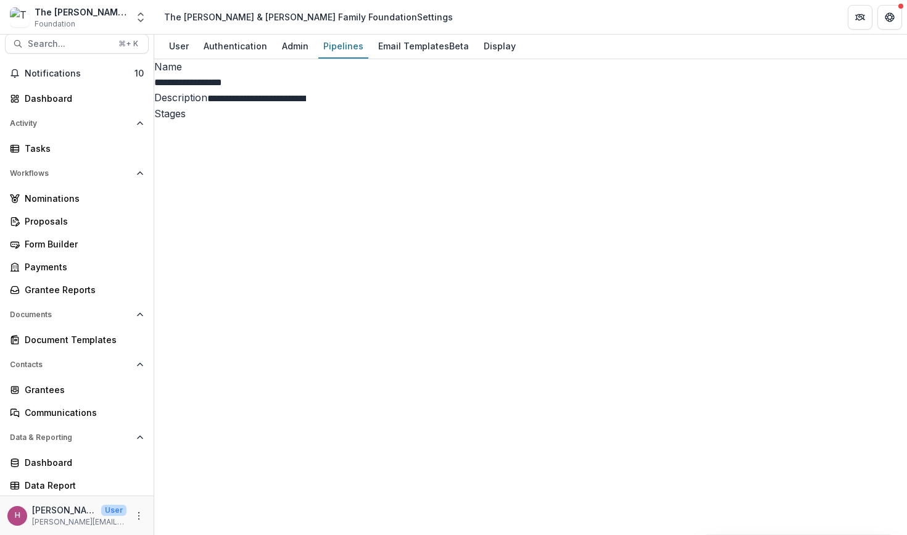
select select "********"
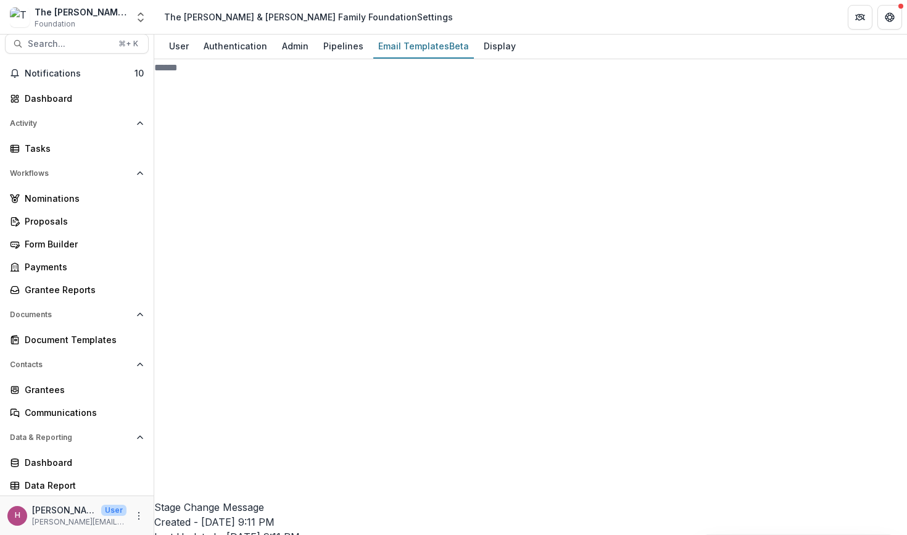
click at [180, 349] on icon at bounding box center [261, 456] width 215 height 215
click at [187, 364] on icon at bounding box center [265, 466] width 205 height 205
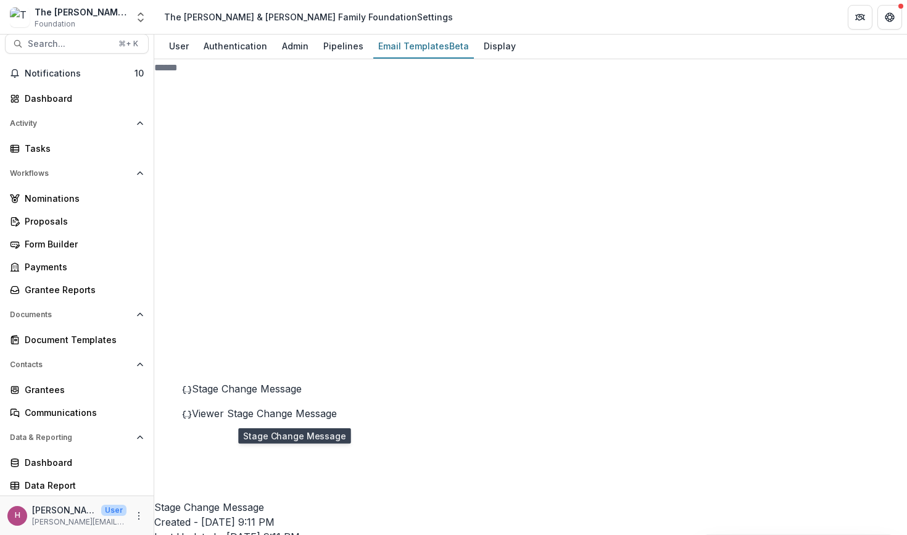
click at [219, 395] on span "Stage Change Message" at bounding box center [247, 388] width 110 height 12
click at [181, 300] on icon at bounding box center [261, 407] width 215 height 215
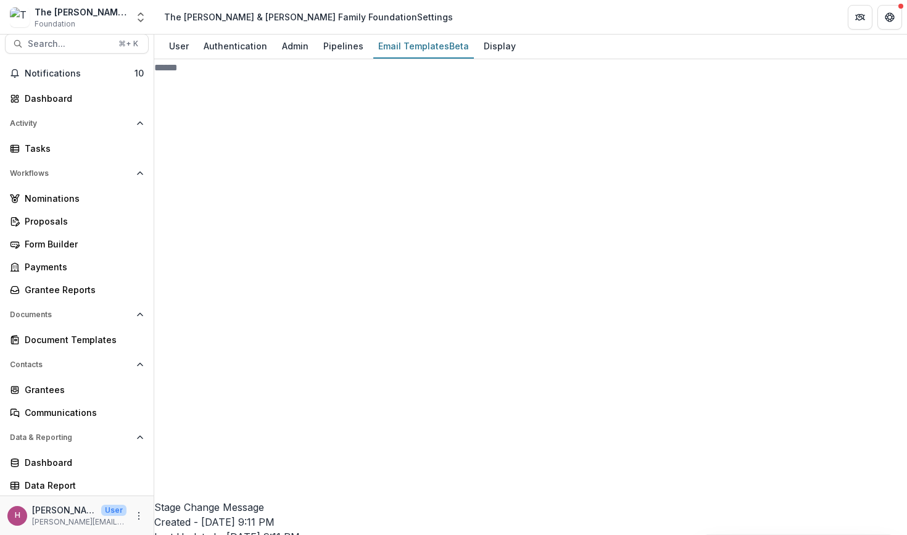
click at [184, 340] on icon at bounding box center [265, 442] width 205 height 205
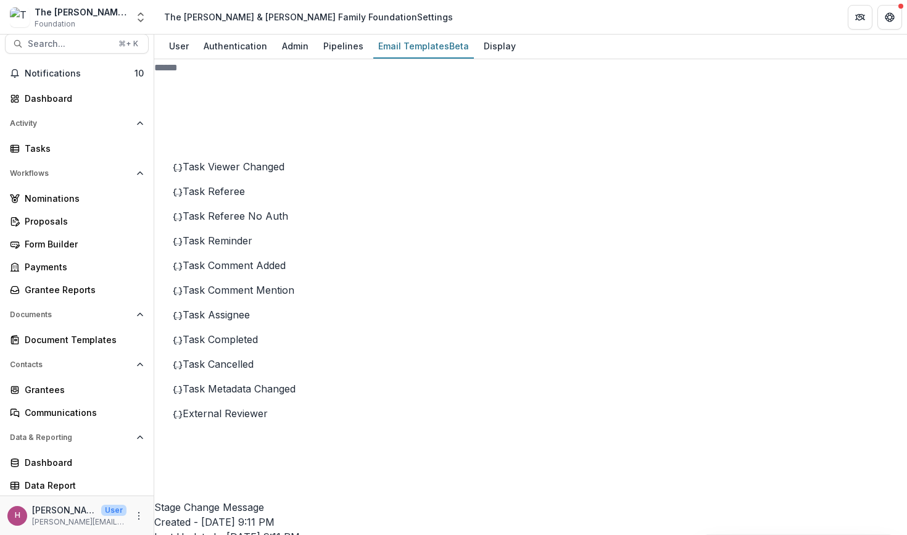
click at [184, 371] on rect at bounding box center [265, 442] width 165 height 142
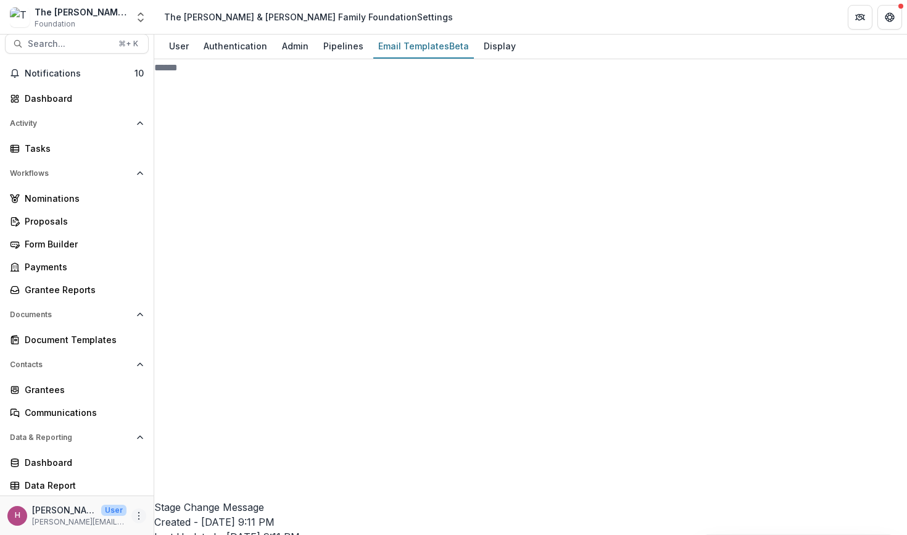
click at [135, 517] on icon "More" at bounding box center [139, 516] width 10 height 10
click at [193, 470] on link "Help Center" at bounding box center [216, 469] width 132 height 20
click at [139, 517] on icon "More" at bounding box center [139, 516] width 10 height 10
click at [193, 495] on link "User Settings" at bounding box center [216, 489] width 132 height 20
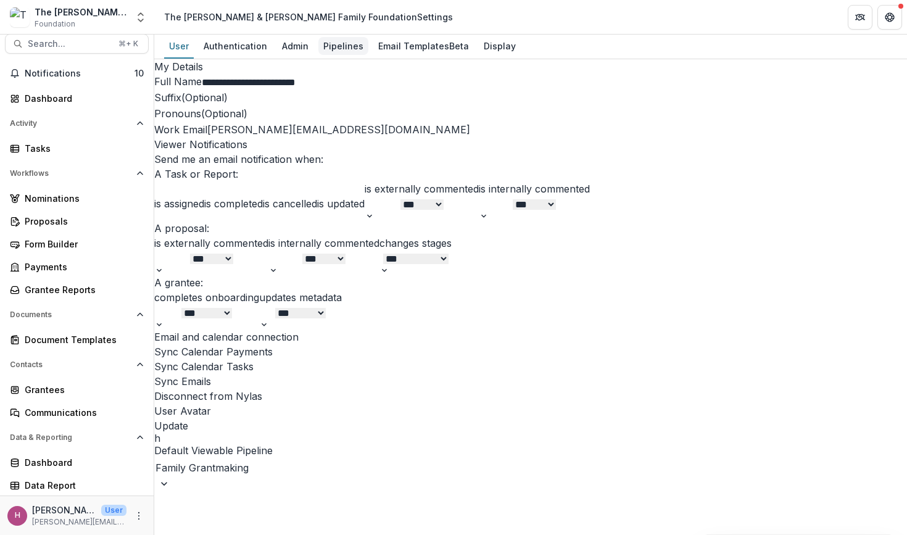
click at [334, 44] on div "Pipelines" at bounding box center [343, 46] width 50 height 18
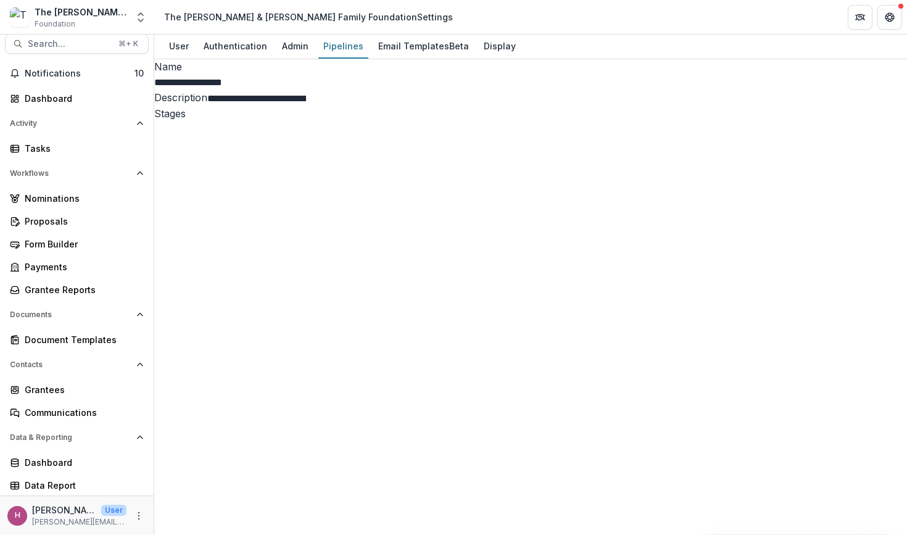
select select "********"
click at [83, 222] on div "Proposals" at bounding box center [82, 221] width 114 height 13
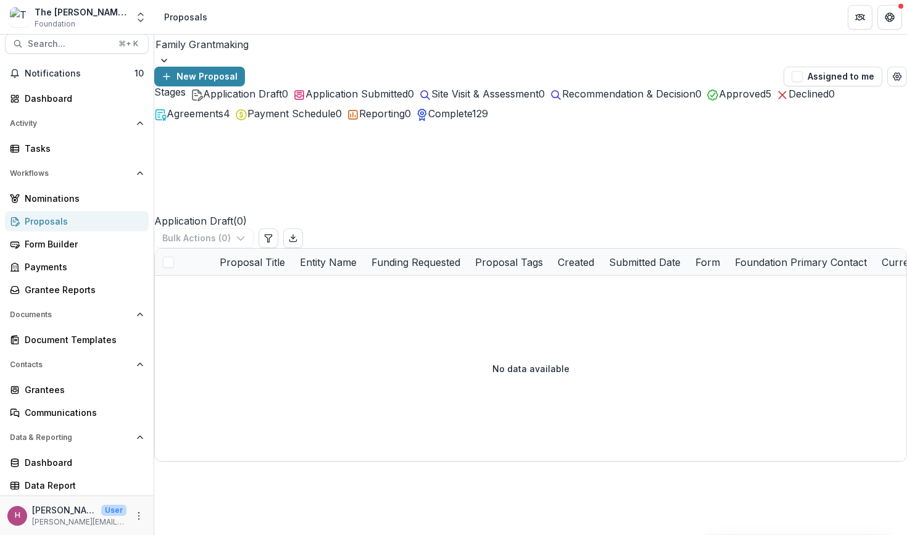
click at [765, 100] on span "Approved" at bounding box center [741, 94] width 47 height 12
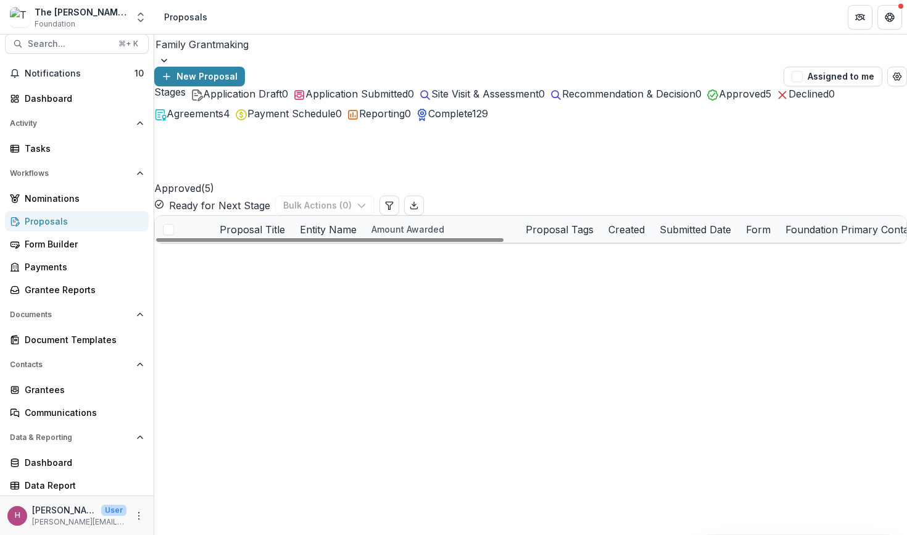
click at [326, 276] on link "Heterodox Academy Inc - 2025 - Performance Report" at bounding box center [296, 282] width 125 height 13
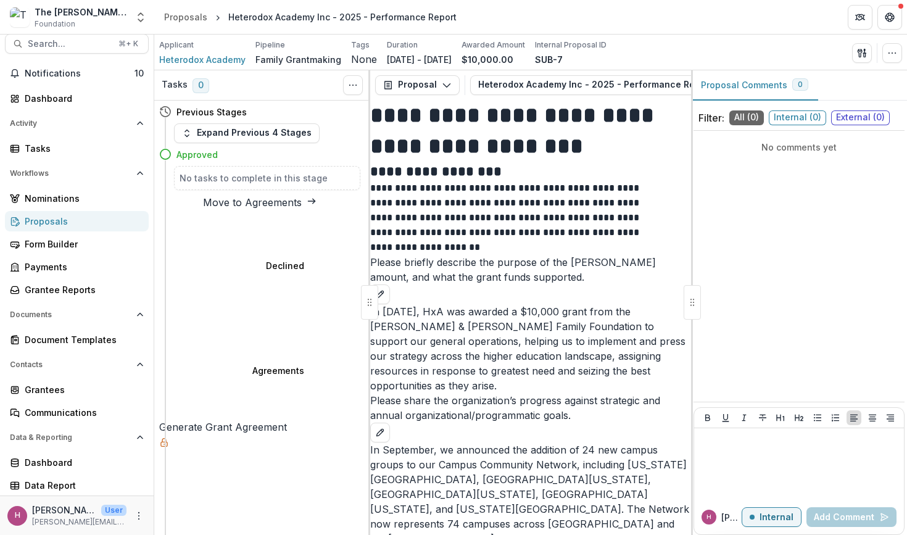
click at [307, 199] on button "Move to Agreements" at bounding box center [259, 202] width 201 height 15
select select "**********"
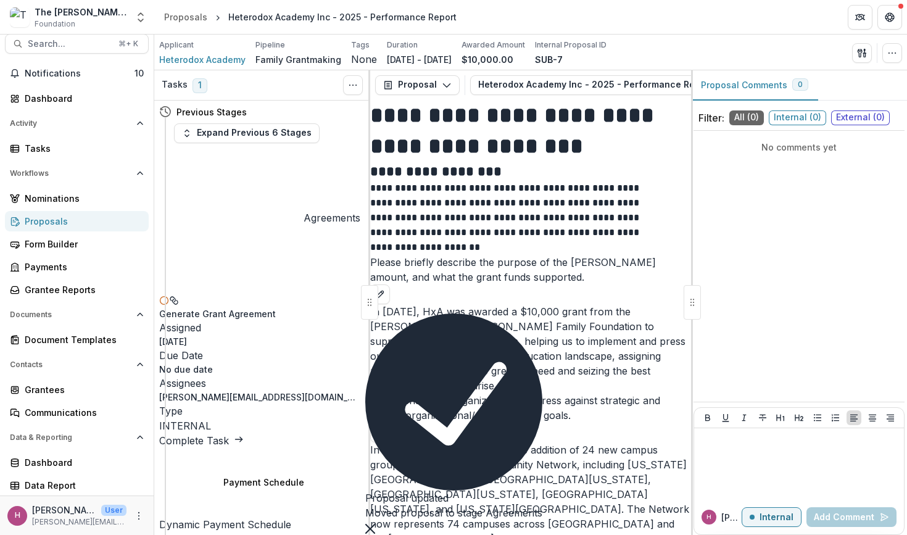
click at [244, 434] on link "Complete Task" at bounding box center [201, 440] width 84 height 12
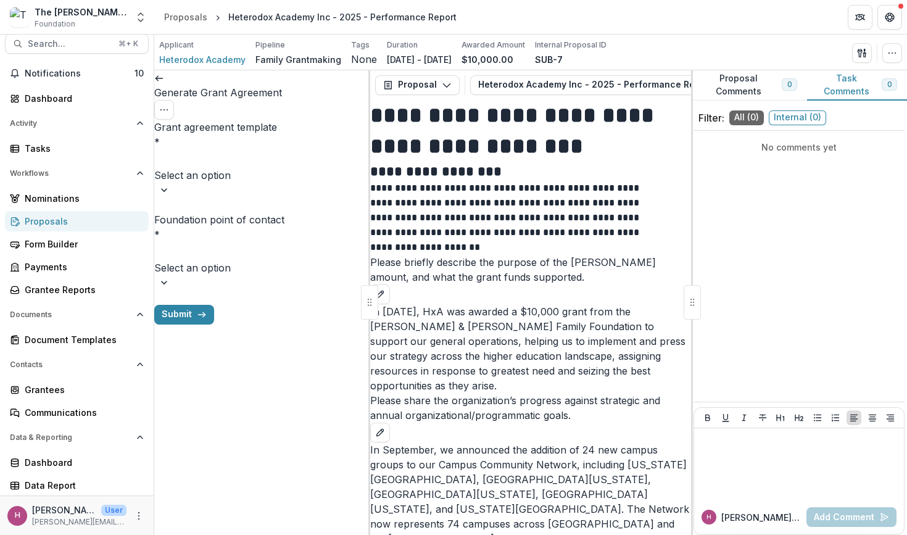
click at [315, 150] on div at bounding box center [261, 158] width 213 height 17
click at [280, 534] on div "Grant Agreement" at bounding box center [453, 542] width 907 height 15
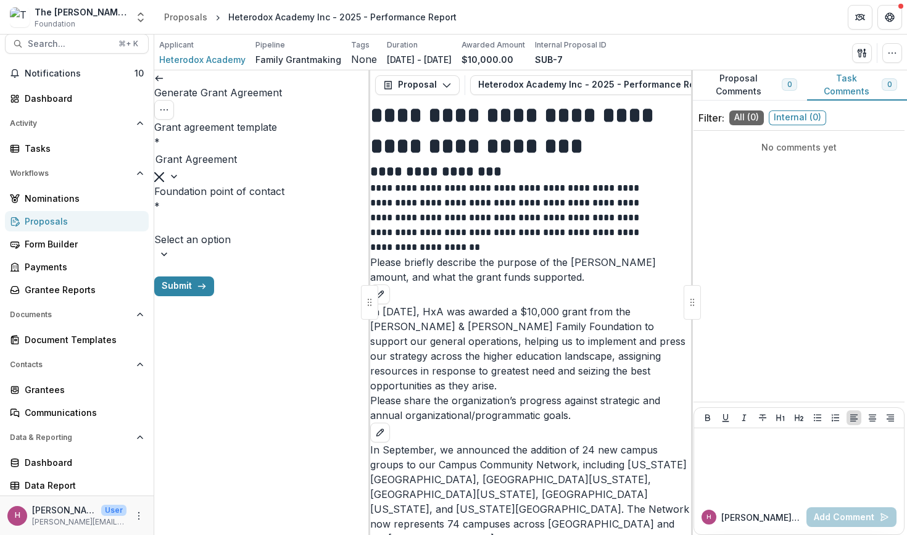
click at [273, 215] on div at bounding box center [261, 223] width 213 height 17
click at [252, 534] on div "[PERSON_NAME][EMAIL_ADDRESS][DOMAIN_NAME]" at bounding box center [453, 542] width 907 height 15
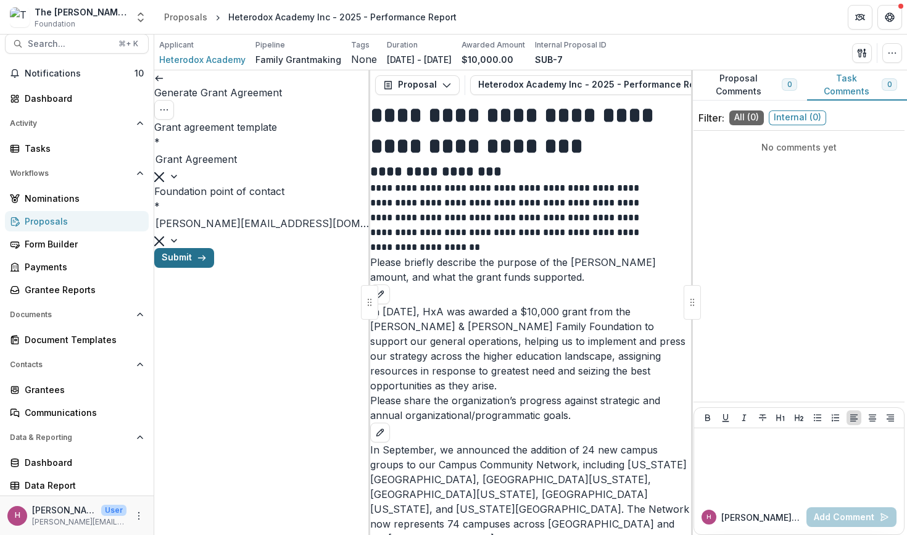
click at [214, 268] on button "Submit" at bounding box center [184, 258] width 60 height 20
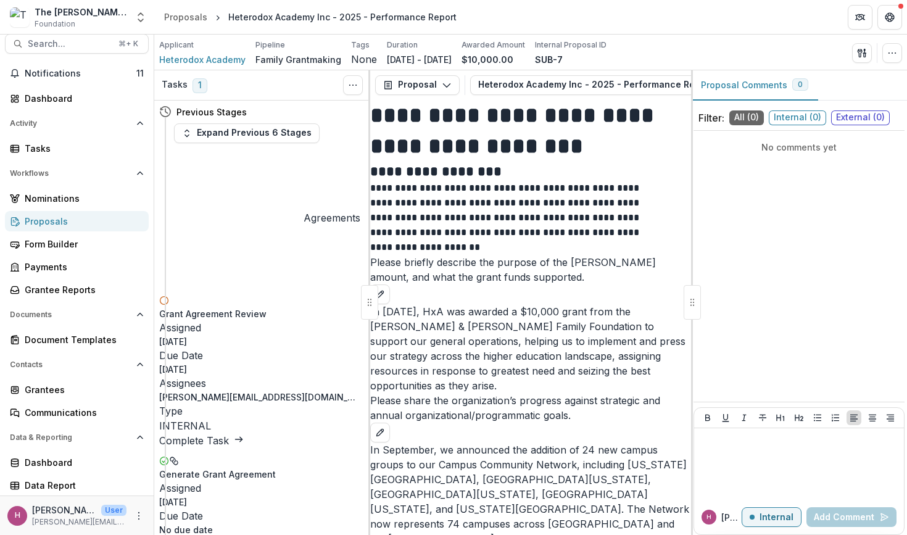
click at [244, 434] on link "Complete Task" at bounding box center [201, 440] width 84 height 12
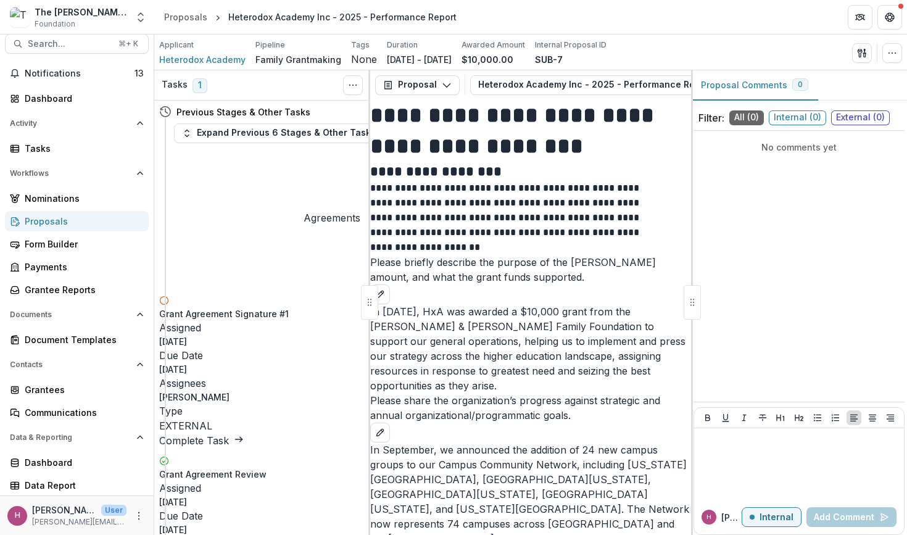
click at [91, 218] on div "Proposals" at bounding box center [82, 221] width 114 height 13
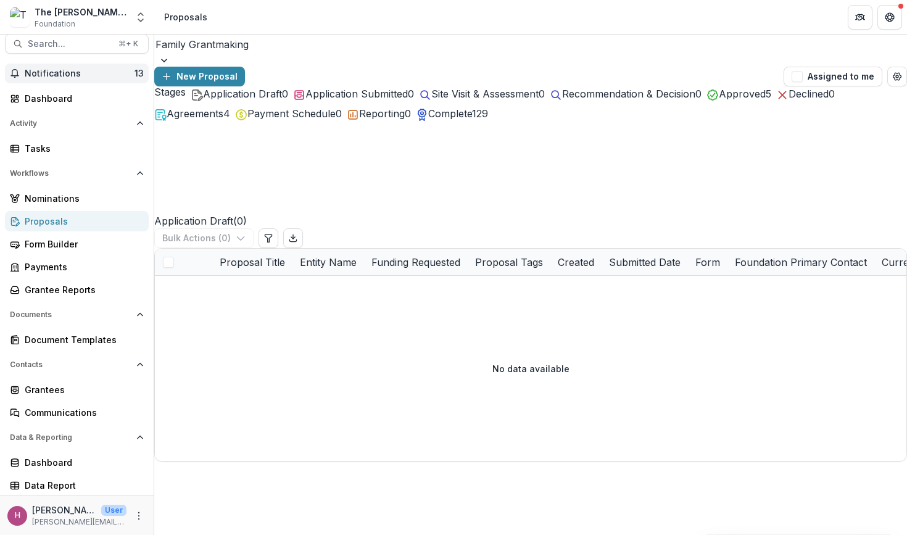
click at [119, 70] on span "Notifications" at bounding box center [80, 73] width 110 height 10
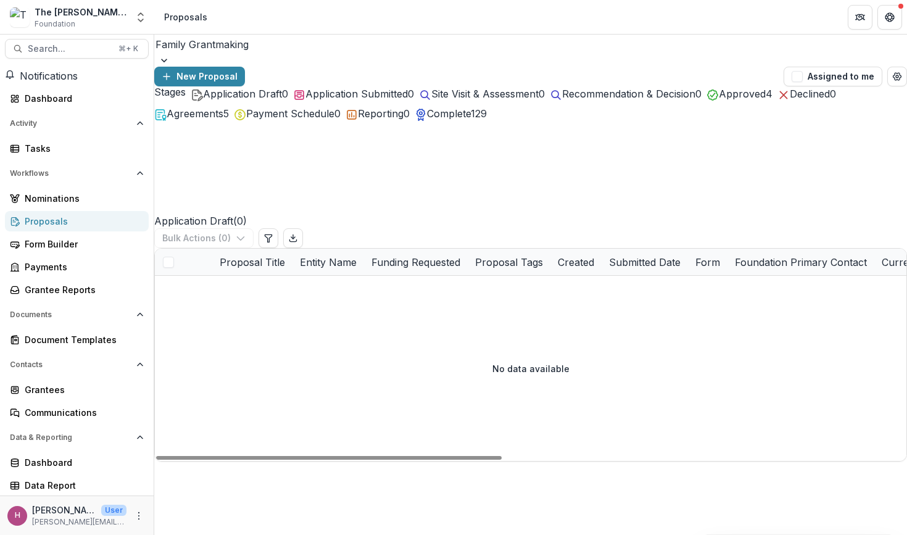
click at [635, 67] on div "New Proposal" at bounding box center [466, 77] width 624 height 20
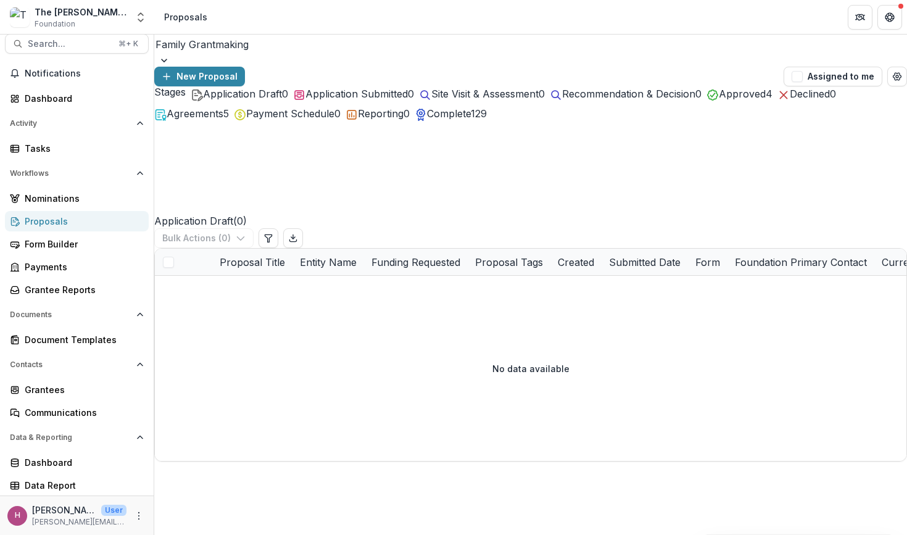
click at [765, 100] on span "Approved" at bounding box center [741, 94] width 47 height 12
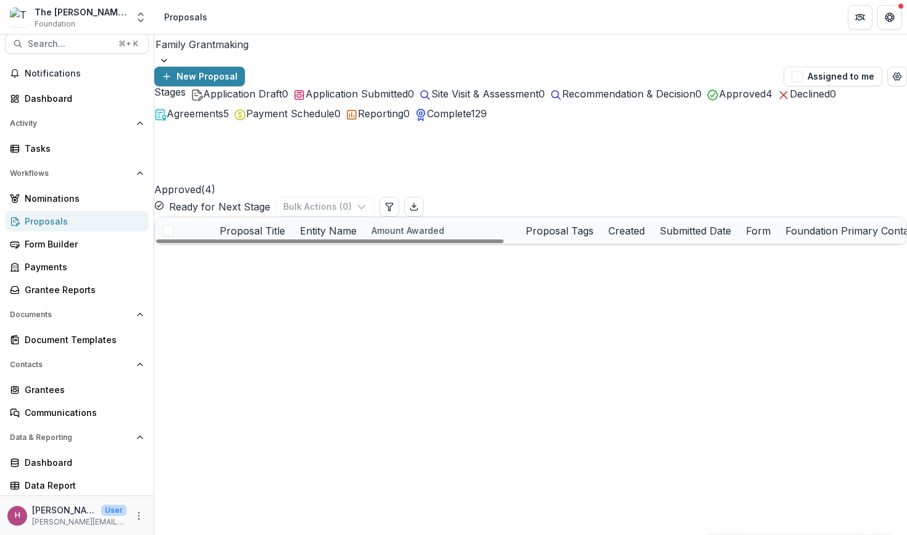
click at [318, 278] on link "Israel Guide Dog Center - 2025 - Grant Application" at bounding box center [296, 284] width 125 height 13
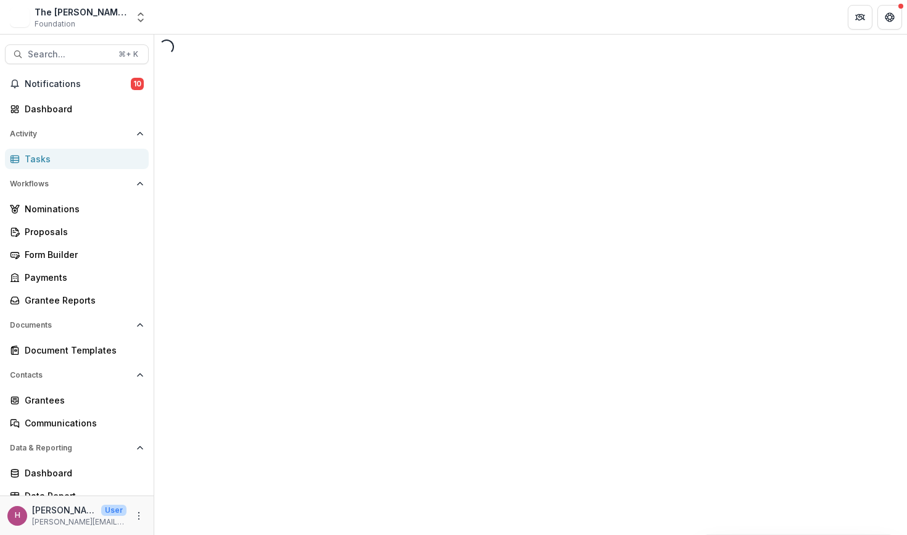
select select "********"
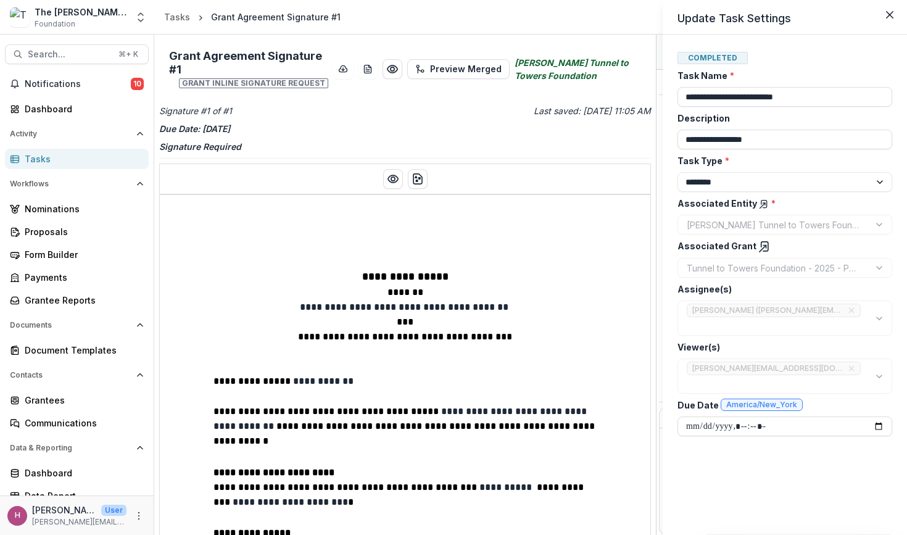
click at [390, 174] on div "**********" at bounding box center [453, 267] width 907 height 535
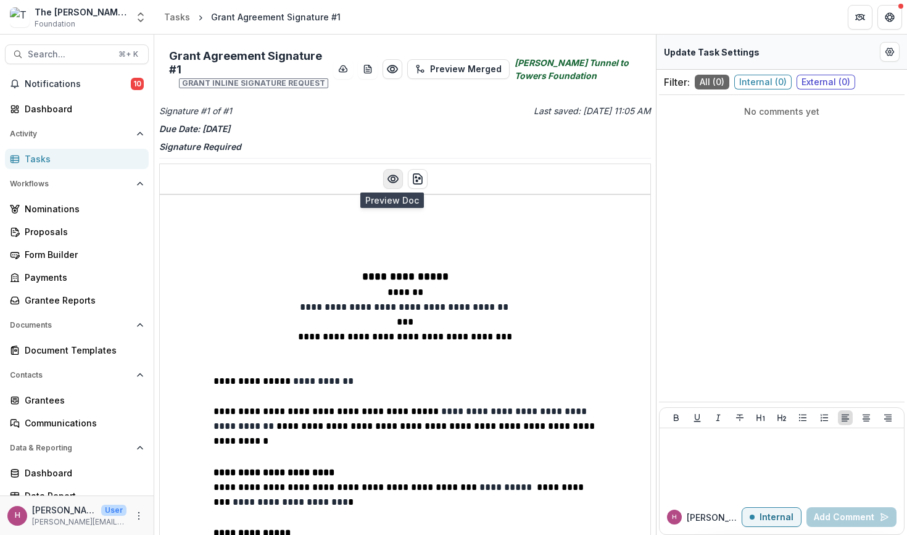
click at [389, 181] on icon "Preview preview-doc.pdf" at bounding box center [393, 178] width 10 height 7
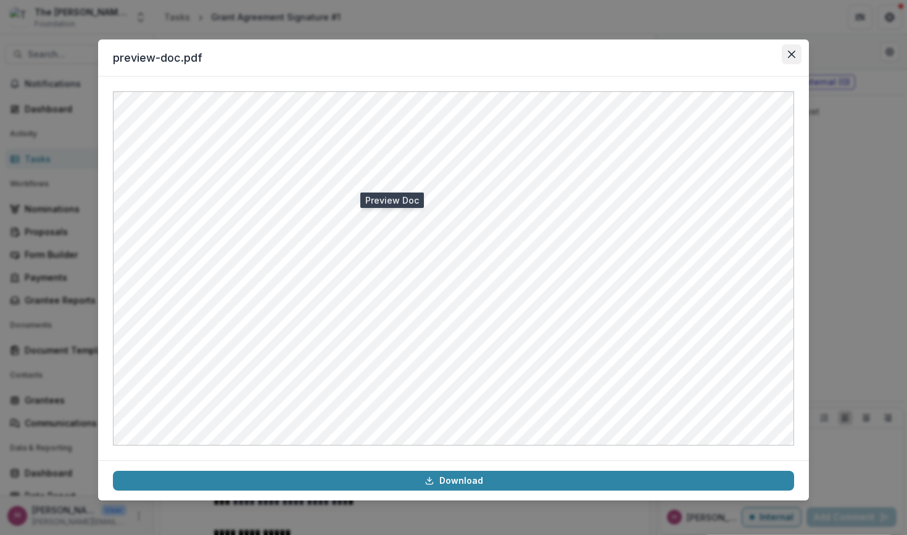
click at [796, 57] on button "Close" at bounding box center [791, 54] width 20 height 20
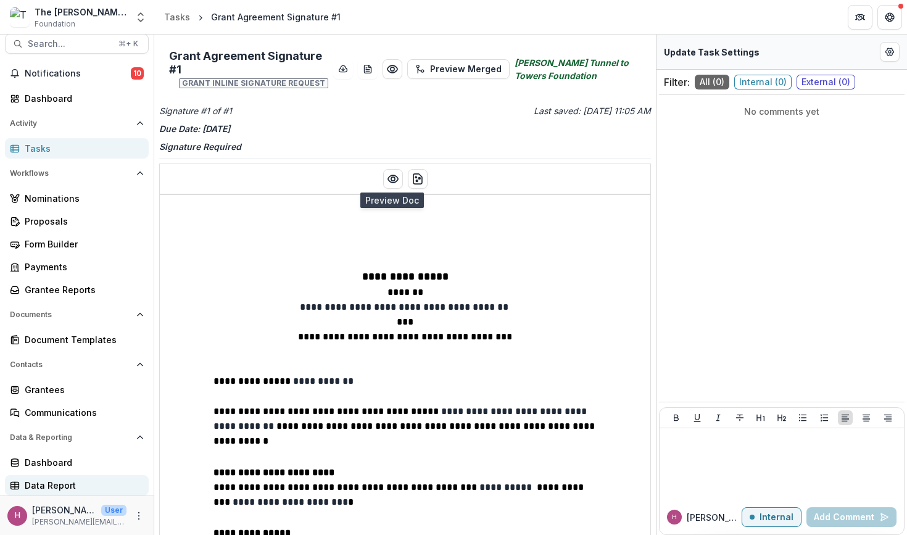
scroll to position [10, 0]
click at [137, 519] on icon "More" at bounding box center [139, 516] width 10 height 10
